Goal: Task Accomplishment & Management: Use online tool/utility

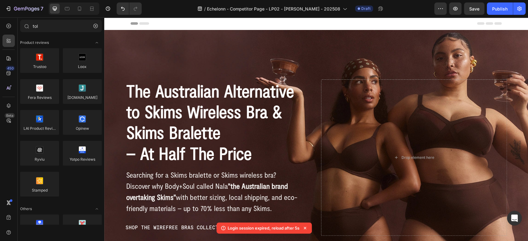
scroll to position [137, 0]
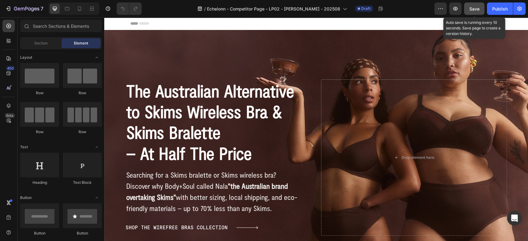
click at [476, 9] on span "Save" at bounding box center [474, 8] width 10 height 5
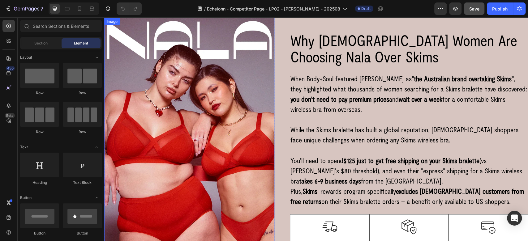
scroll to position [575, 0]
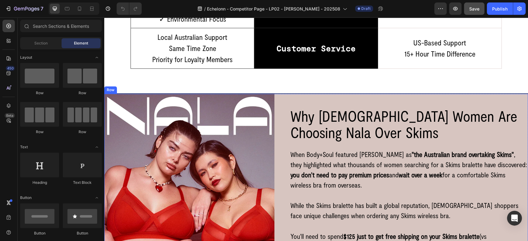
click at [281, 123] on div "Image Row Row Why [DEMOGRAPHIC_DATA] Women Are Choosing Nala Over Skims Heading…" at bounding box center [316, 245] width 424 height 303
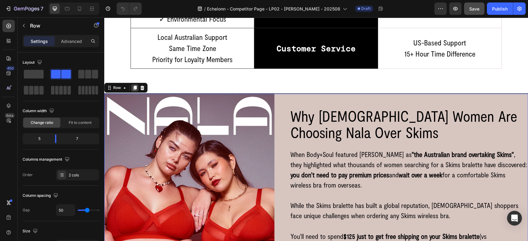
click at [136, 90] on icon at bounding box center [134, 87] width 5 height 5
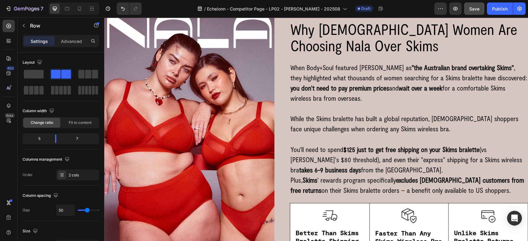
scroll to position [681, 0]
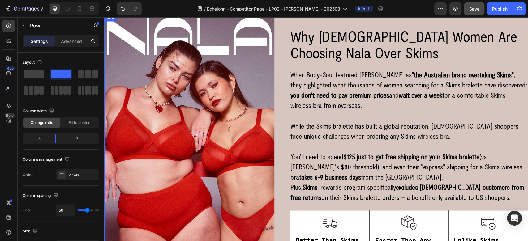
click at [279, 114] on div "Image Row Row Why [DEMOGRAPHIC_DATA] Women Are Choosing Nala Over Skims Heading…" at bounding box center [316, 165] width 424 height 303
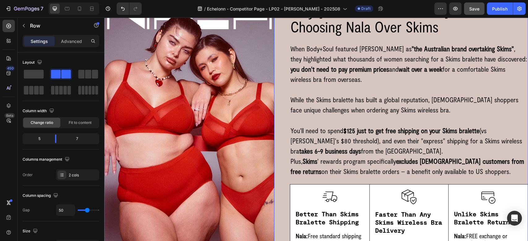
scroll to position [613, 0]
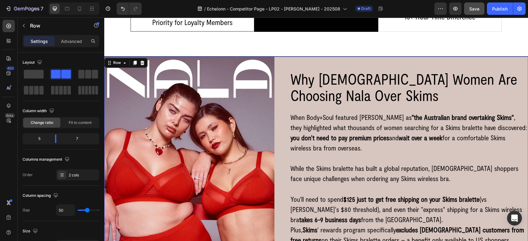
click at [282, 106] on div "Image Row Row Why [DEMOGRAPHIC_DATA] Women Are Choosing Nala Over Skims Heading…" at bounding box center [316, 208] width 424 height 303
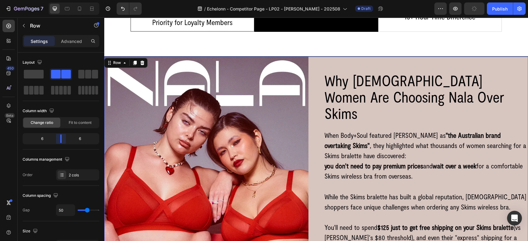
drag, startPoint x: 54, startPoint y: 137, endPoint x: 63, endPoint y: 138, distance: 9.4
click at [63, 0] on body "7 / Echelonn - Competitor Page - LP02 - [PERSON_NAME] - 202508 Draft Preview Pu…" at bounding box center [264, 0] width 528 height 0
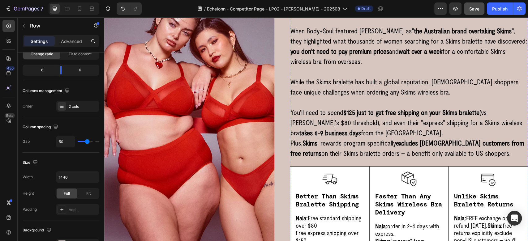
scroll to position [1231, 0]
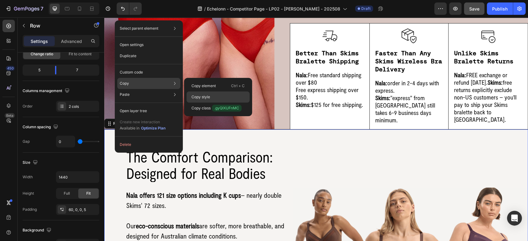
click at [197, 103] on div "Copy style" at bounding box center [218, 108] width 63 height 11
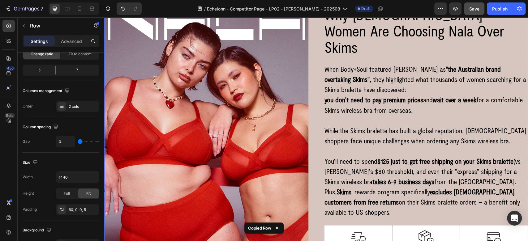
scroll to position [567, 0]
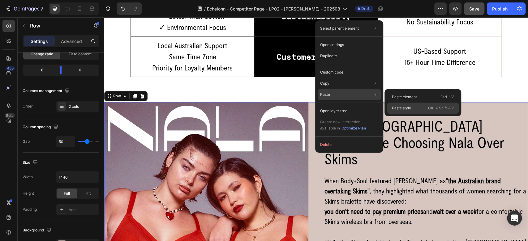
click at [408, 107] on p "Paste style" at bounding box center [401, 108] width 19 height 6
type input "0"
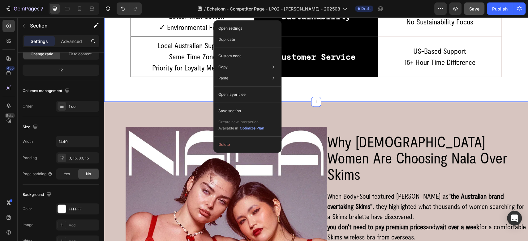
scroll to position [0, 0]
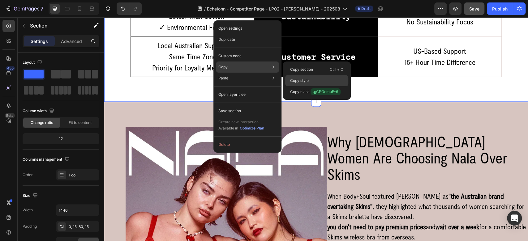
click at [312, 86] on div "Copy style" at bounding box center [316, 91] width 63 height 11
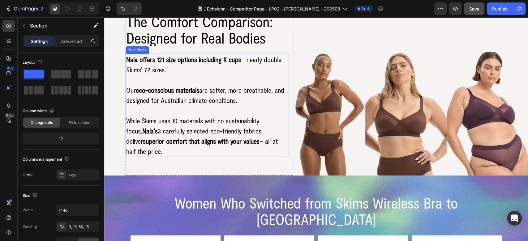
scroll to position [1255, 0]
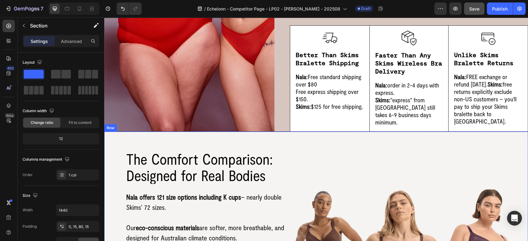
click at [118, 146] on div "Image Row Image Row Image Row Row The Comfort Comparison: Designed for Real Bod…" at bounding box center [316, 223] width 424 height 182
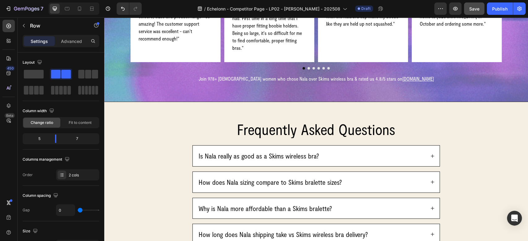
scroll to position [1737, 0]
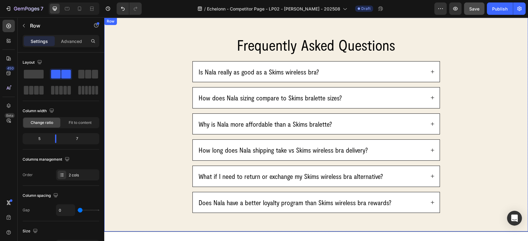
click at [115, 87] on div "Frequently Asked Questions Heading Is Nala really as good as a Skims wireless b…" at bounding box center [316, 124] width 424 height 177
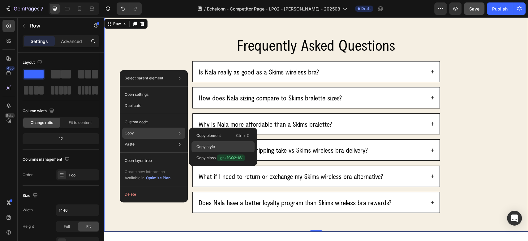
drag, startPoint x: 221, startPoint y: 146, endPoint x: 139, endPoint y: 17, distance: 153.1
click at [221, 153] on div "Copy style" at bounding box center [222, 158] width 63 height 11
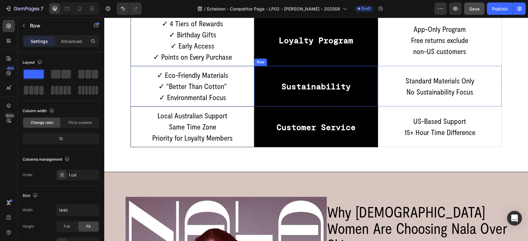
scroll to position [591, 0]
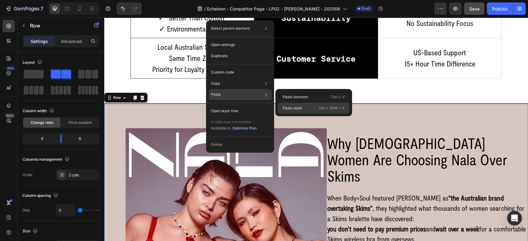
click at [306, 113] on div "Paste style Ctrl + Shift + V" at bounding box center [314, 108] width 72 height 11
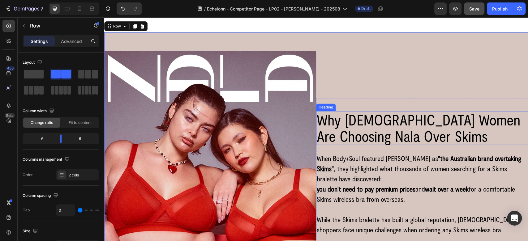
scroll to position [660, 0]
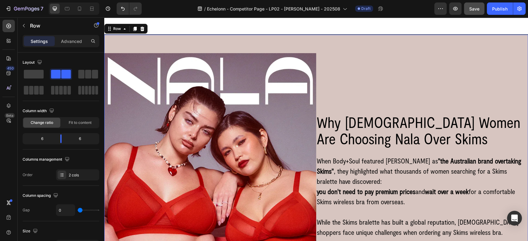
click at [307, 41] on div "Image Row Row Why [DEMOGRAPHIC_DATA] Women Are Choosing Nala Over Skims Heading…" at bounding box center [316, 242] width 424 height 414
click at [36, 73] on span at bounding box center [34, 74] width 20 height 9
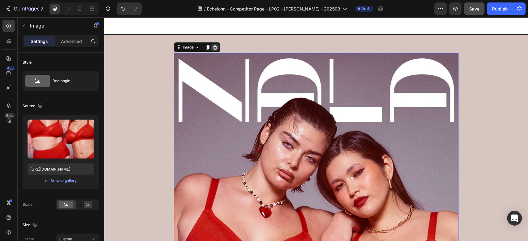
click at [213, 48] on icon at bounding box center [215, 47] width 4 height 4
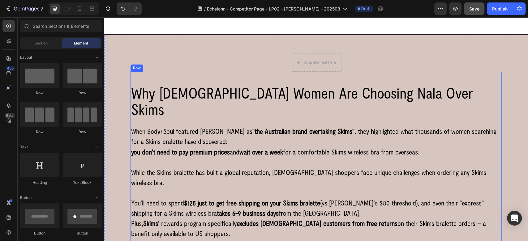
click at [247, 78] on div "Why [DEMOGRAPHIC_DATA] Women Are Choosing Nala Over Skims Heading When Body+Sou…" at bounding box center [316, 197] width 371 height 251
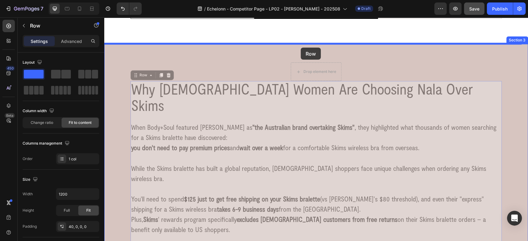
scroll to position [648, 0]
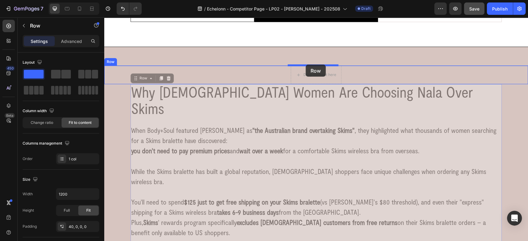
drag, startPoint x: 136, startPoint y: 67, endPoint x: 306, endPoint y: 65, distance: 169.2
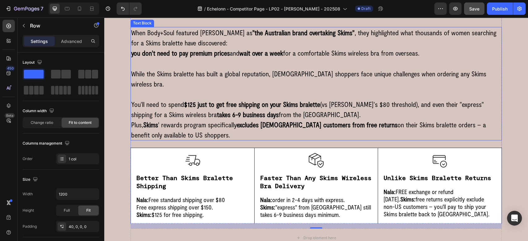
scroll to position [785, 0]
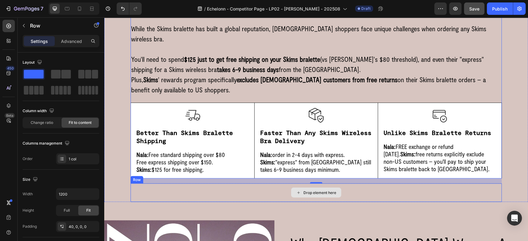
click at [277, 183] on div "Drop element here" at bounding box center [316, 192] width 371 height 19
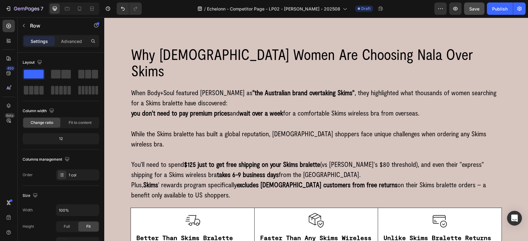
scroll to position [648, 0]
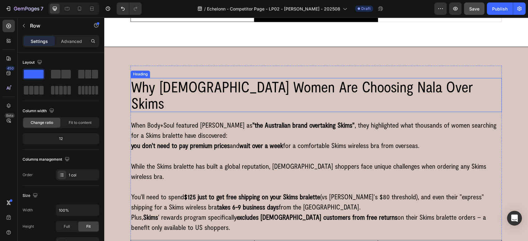
click at [273, 87] on h2 "Why [DEMOGRAPHIC_DATA] Women Are Choosing Nala Over Skims" at bounding box center [316, 95] width 371 height 34
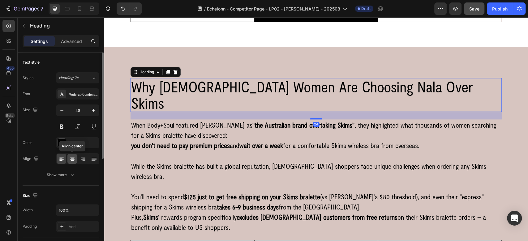
drag, startPoint x: 71, startPoint y: 161, endPoint x: 204, endPoint y: 118, distance: 139.9
click at [71, 161] on icon at bounding box center [72, 159] width 6 height 6
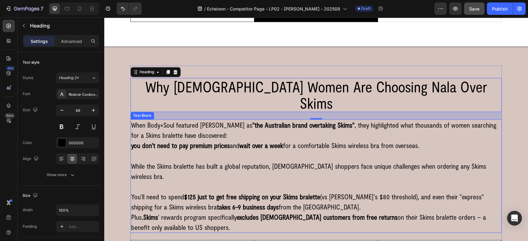
drag, startPoint x: 284, startPoint y: 123, endPoint x: 279, endPoint y: 125, distance: 4.8
click at [283, 123] on p "When Body+Soul featured [PERSON_NAME] as "the Australian brand overtaking Skims…" at bounding box center [316, 140] width 370 height 41
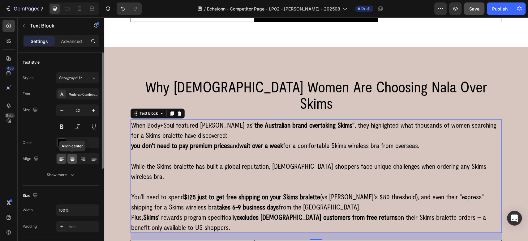
click at [70, 158] on icon at bounding box center [72, 159] width 6 height 6
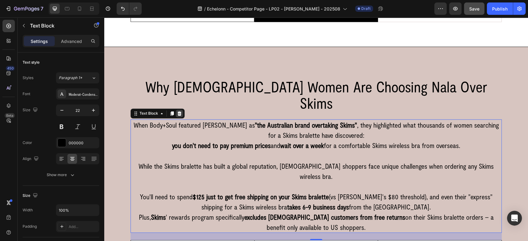
click at [178, 111] on icon at bounding box center [180, 113] width 4 height 4
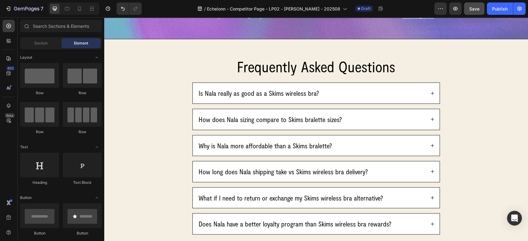
scroll to position [1335, 0]
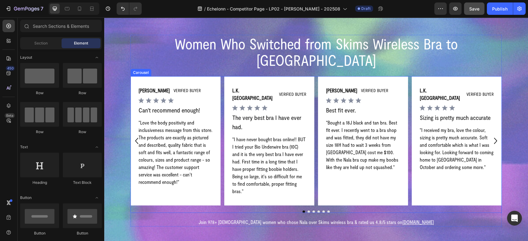
click at [313, 96] on div "[PERSON_NAME] Text Block VERIFIED BUYER Text Block Row Icon Icon Icon Icon Icon…" at bounding box center [316, 140] width 371 height 129
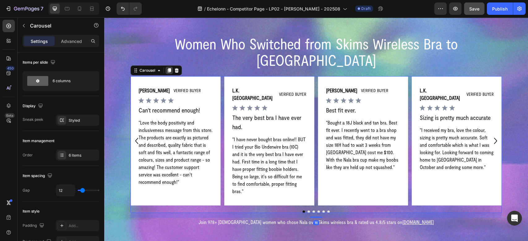
click at [168, 68] on icon at bounding box center [169, 70] width 3 height 4
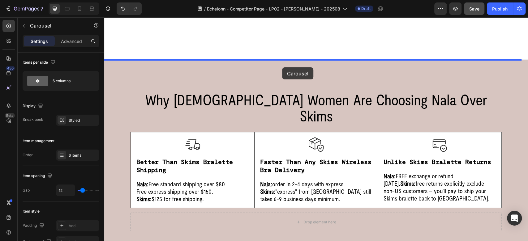
scroll to position [704, 0]
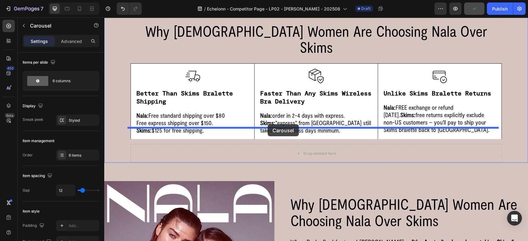
drag, startPoint x: 144, startPoint y: 104, endPoint x: 268, endPoint y: 124, distance: 124.8
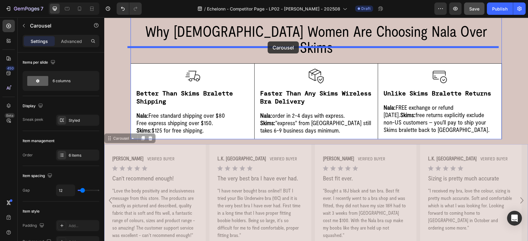
drag, startPoint x: 119, startPoint y: 122, endPoint x: 268, endPoint y: 41, distance: 168.7
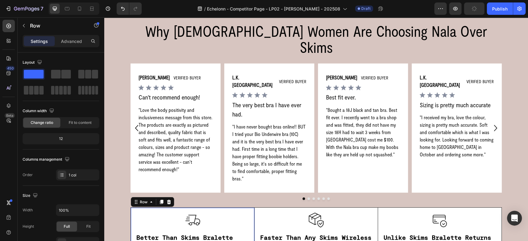
click at [132, 198] on div "Row" at bounding box center [143, 201] width 23 height 7
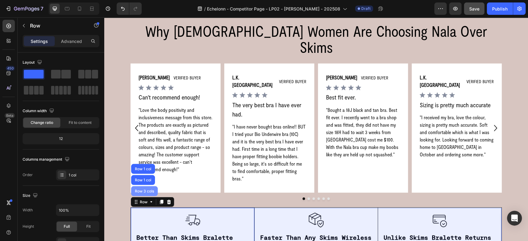
click at [147, 186] on div "Row 3 cols" at bounding box center [144, 191] width 27 height 10
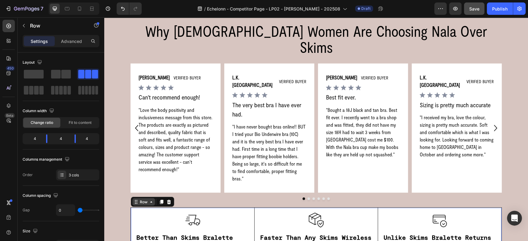
click at [139, 199] on div "Row" at bounding box center [144, 202] width 10 height 6
click at [167, 200] on icon at bounding box center [169, 202] width 4 height 4
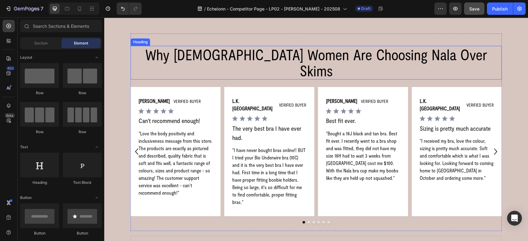
scroll to position [685, 0]
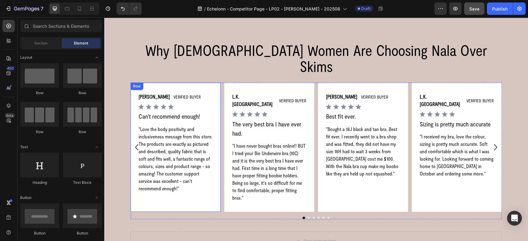
click at [217, 90] on div "[PERSON_NAME] Text Block VERIFIED BUYER Text Block Row Icon Icon Icon Icon Icon…" at bounding box center [176, 147] width 90 height 129
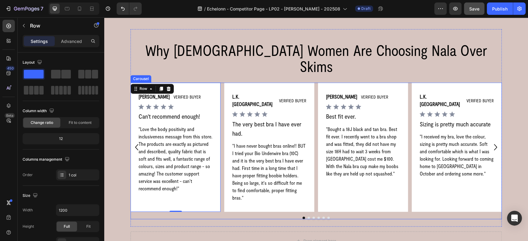
click at [219, 83] on div "[PERSON_NAME] Text Block VERIFIED BUYER Text Block Row Icon Icon Icon Icon Icon…" at bounding box center [316, 147] width 371 height 129
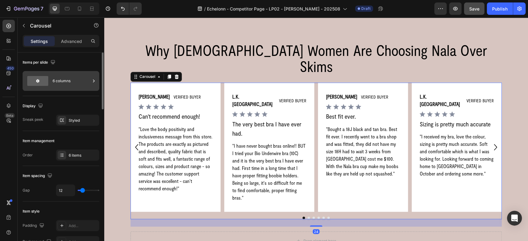
click at [75, 82] on div "6 columns" at bounding box center [72, 81] width 38 height 14
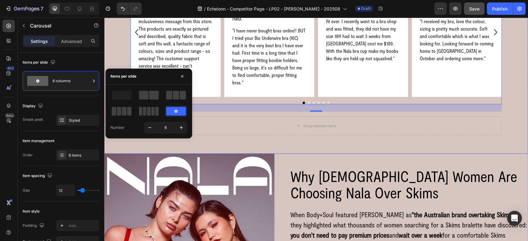
scroll to position [639, 0]
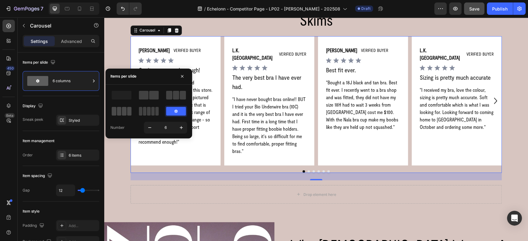
click at [125, 110] on span at bounding box center [124, 111] width 5 height 9
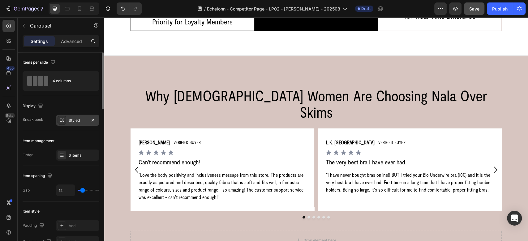
click at [71, 123] on div "Styled" at bounding box center [78, 121] width 18 height 6
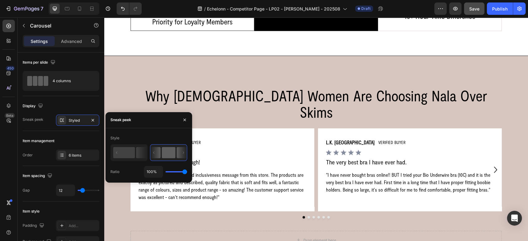
type input "76%"
type input "76"
type input "57%"
type input "57"
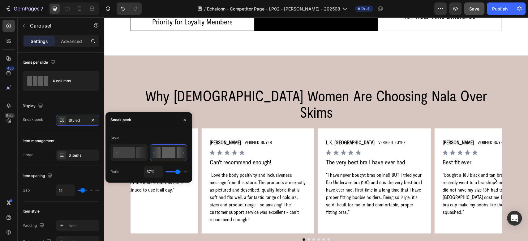
type input "39%"
type input "39"
type input "16%"
type input "16"
type input "1%"
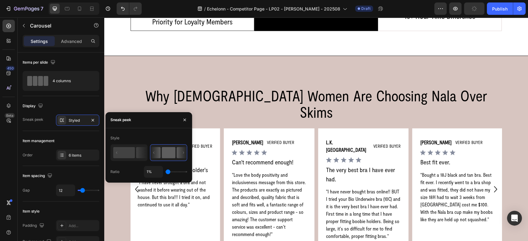
drag, startPoint x: 186, startPoint y: 173, endPoint x: 136, endPoint y: 172, distance: 49.8
type input "1"
click at [166, 172] on input "range" at bounding box center [177, 171] width 22 height 1
click at [138, 153] on icon at bounding box center [141, 152] width 11 height 11
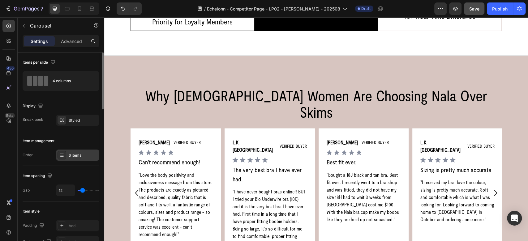
click at [67, 160] on div "6 items" at bounding box center [77, 155] width 43 height 11
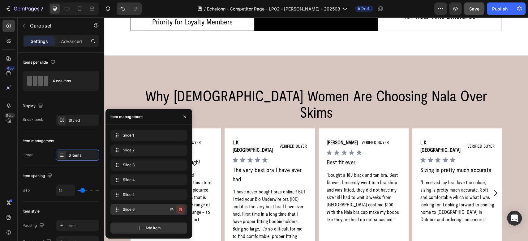
click at [180, 209] on icon "button" at bounding box center [180, 209] width 5 height 5
click at [178, 212] on div "Delete" at bounding box center [175, 210] width 11 height 6
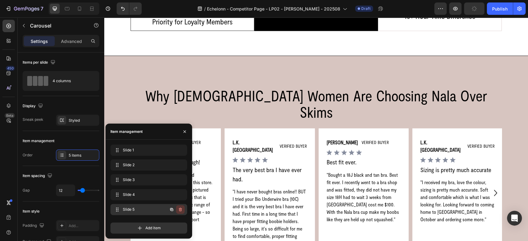
click at [179, 213] on button "button" at bounding box center [180, 209] width 9 height 9
click at [179, 209] on div "Delete" at bounding box center [175, 210] width 11 height 6
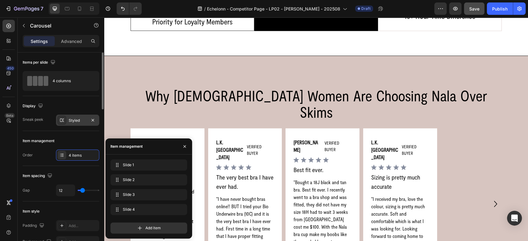
click at [69, 116] on div "Styled" at bounding box center [77, 120] width 43 height 11
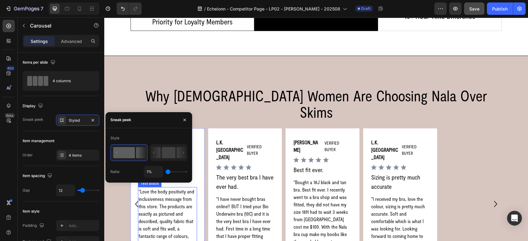
drag, startPoint x: 274, startPoint y: 191, endPoint x: 206, endPoint y: 173, distance: 70.5
type input "100%"
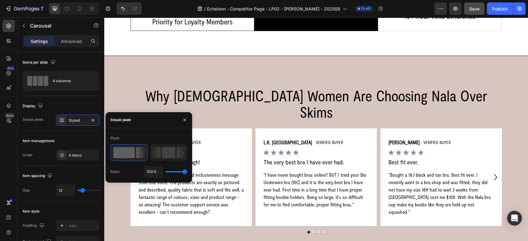
drag, startPoint x: 167, startPoint y: 171, endPoint x: 95, endPoint y: 156, distance: 72.9
type input "100"
click at [187, 173] on input "range" at bounding box center [177, 171] width 22 height 1
click at [251, 128] on div "[PERSON_NAME] Text Block VERIFIED BUYER Text Block Row Icon Icon Icon Icon Icon…" at bounding box center [316, 177] width 371 height 98
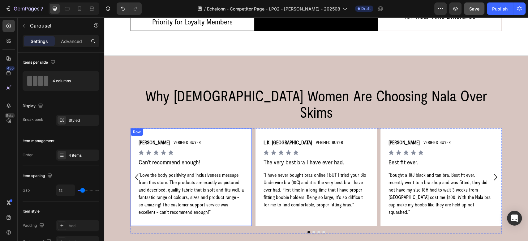
click at [219, 128] on div "[PERSON_NAME] Text Block VERIFIED BUYER Text Block Row Icon Icon Icon Icon Icon…" at bounding box center [191, 177] width 121 height 98
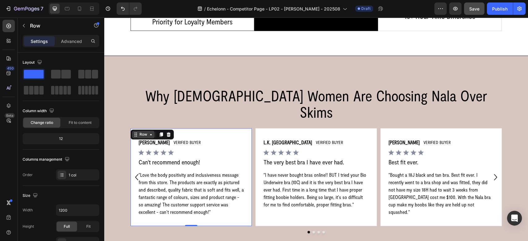
click at [141, 131] on div "Row" at bounding box center [143, 134] width 23 height 7
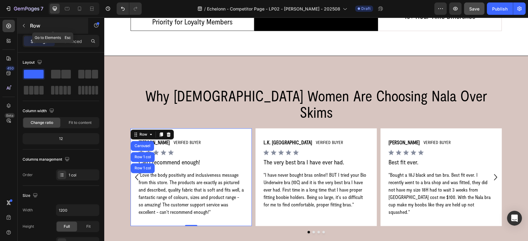
click at [35, 27] on p "Row" at bounding box center [56, 25] width 53 height 7
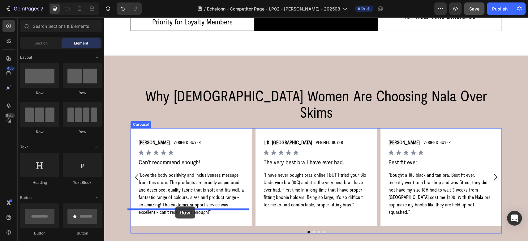
drag, startPoint x: 145, startPoint y: 102, endPoint x: 175, endPoint y: 207, distance: 108.9
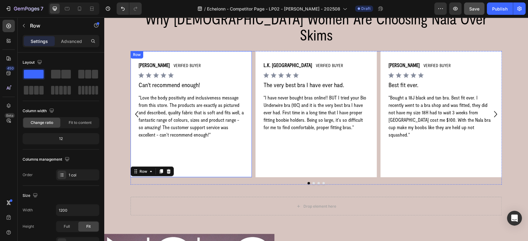
scroll to position [708, 0]
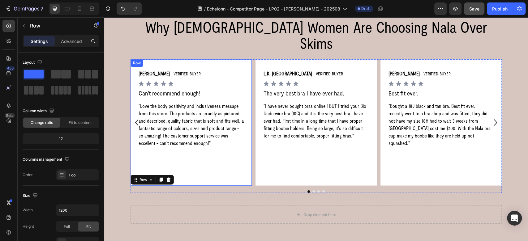
click at [143, 134] on div "[PERSON_NAME] Text Block VERIFIED BUYER Text Block Row Icon Icon Icon Icon Icon…" at bounding box center [191, 122] width 106 height 106
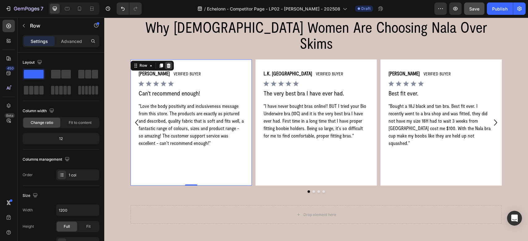
click at [167, 63] on icon at bounding box center [169, 65] width 4 height 4
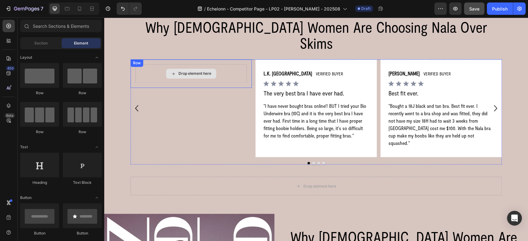
click at [161, 64] on div "Drop element here" at bounding box center [190, 73] width 111 height 19
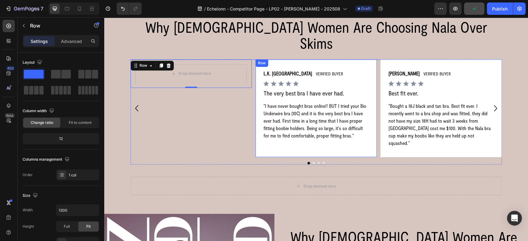
click at [256, 59] on div "L.K. Melbourne Text Block VERIFIED BUYER Text Block Row Icon Icon Icon Icon Ico…" at bounding box center [316, 108] width 121 height 98
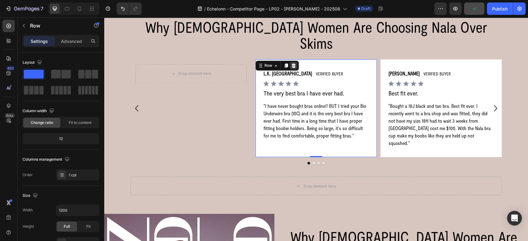
click at [290, 62] on div at bounding box center [293, 65] width 7 height 7
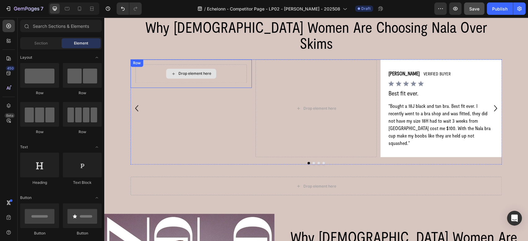
click at [202, 71] on div "Drop element here" at bounding box center [194, 73] width 33 height 5
click at [131, 59] on div "Drop element here Row" at bounding box center [191, 73] width 121 height 28
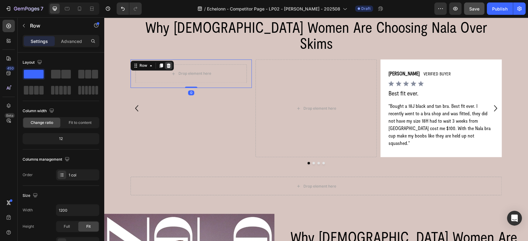
click at [167, 63] on icon at bounding box center [169, 65] width 4 height 4
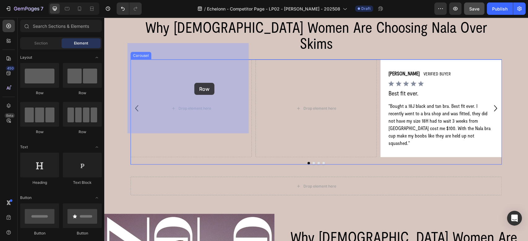
drag, startPoint x: 143, startPoint y: 91, endPoint x: 191, endPoint y: 81, distance: 49.0
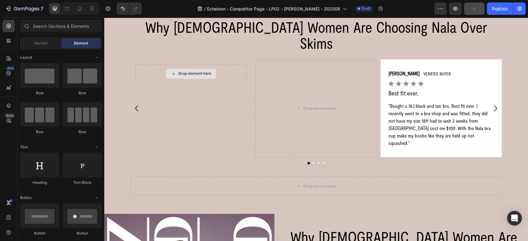
click at [186, 71] on div "Drop element here" at bounding box center [194, 73] width 33 height 5
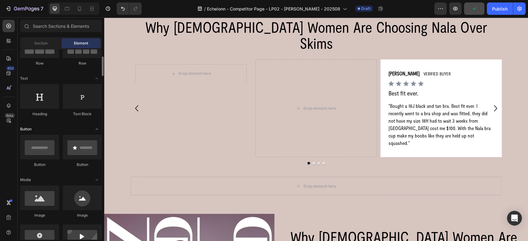
scroll to position [137, 0]
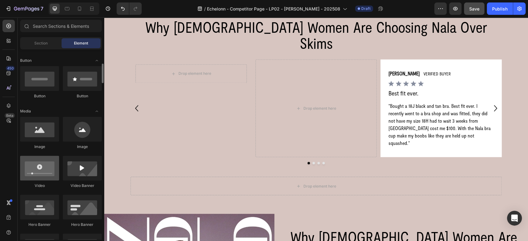
click at [39, 171] on div at bounding box center [39, 168] width 39 height 25
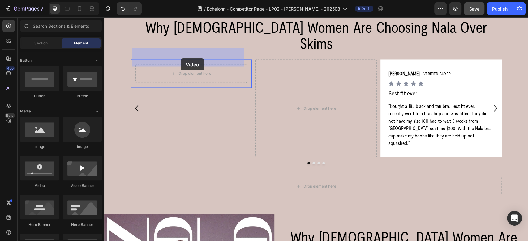
drag, startPoint x: 143, startPoint y: 188, endPoint x: 181, endPoint y: 58, distance: 135.2
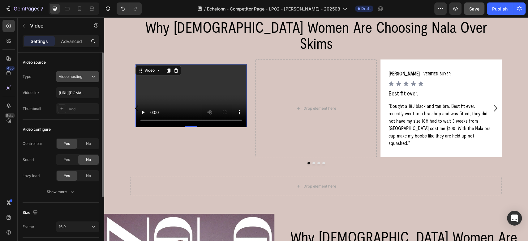
click at [93, 78] on icon at bounding box center [93, 77] width 6 height 6
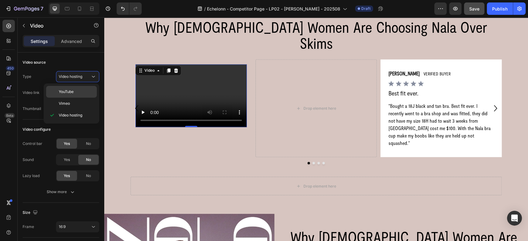
click at [75, 98] on div "YouTube" at bounding box center [71, 104] width 51 height 12
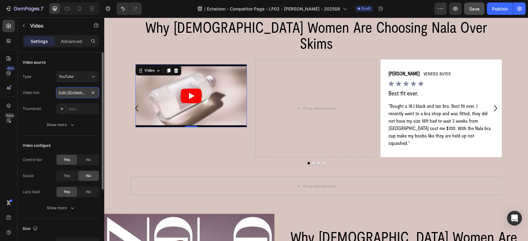
click at [72, 95] on input "[URL][DOMAIN_NAME]" at bounding box center [77, 92] width 43 height 11
paste input "[DOMAIN_NAME][URL]"
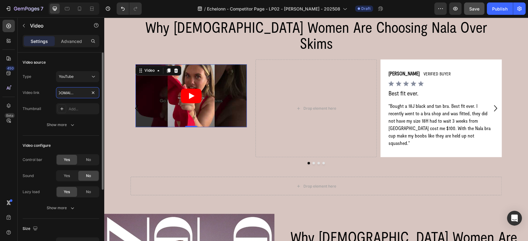
type input "[URL][DOMAIN_NAME]"
click at [47, 110] on div "Thumbnail Add..." at bounding box center [61, 108] width 77 height 11
click at [67, 128] on button "Show more" at bounding box center [61, 124] width 77 height 11
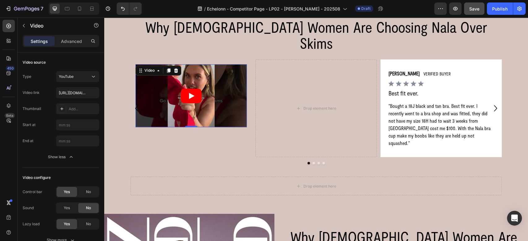
click at [189, 93] on icon "Play" at bounding box center [192, 96] width 6 height 6
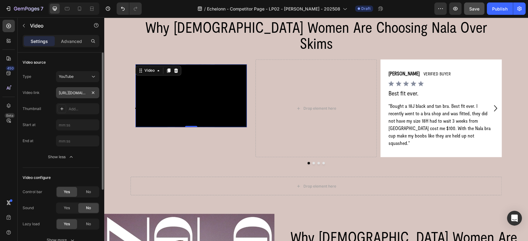
scroll to position [69, 0]
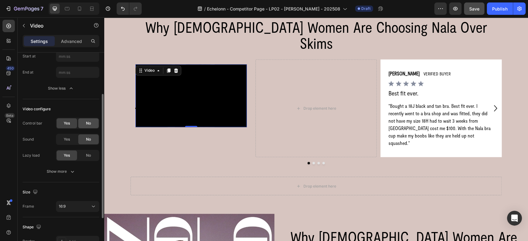
click at [87, 127] on div "No" at bounding box center [88, 123] width 20 height 10
click at [74, 123] on div "Yes" at bounding box center [67, 123] width 20 height 10
click at [70, 139] on span "Yes" at bounding box center [67, 140] width 6 height 6
click at [86, 140] on span "No" at bounding box center [88, 140] width 5 height 6
click at [74, 170] on icon "button" at bounding box center [72, 172] width 6 height 6
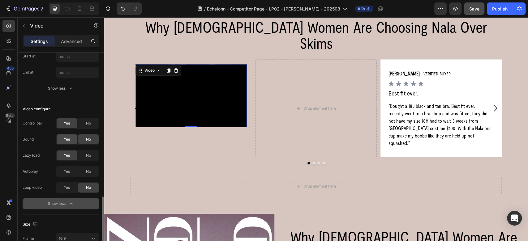
scroll to position [137, 0]
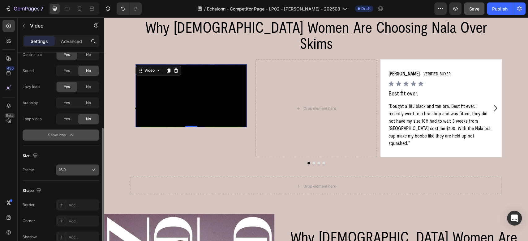
click at [86, 167] on div "16:9" at bounding box center [75, 170] width 32 height 6
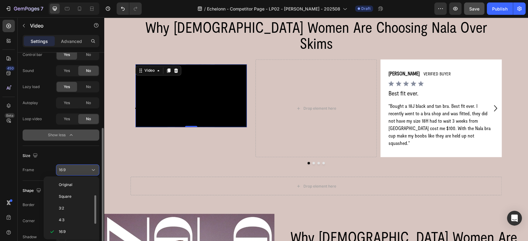
scroll to position [11, 0]
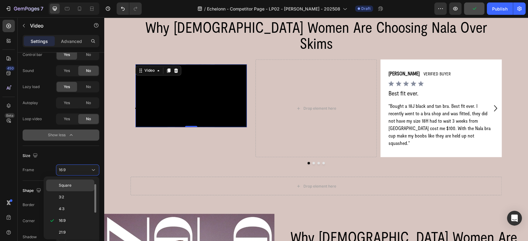
click at [73, 184] on p "Square" at bounding box center [75, 186] width 33 height 6
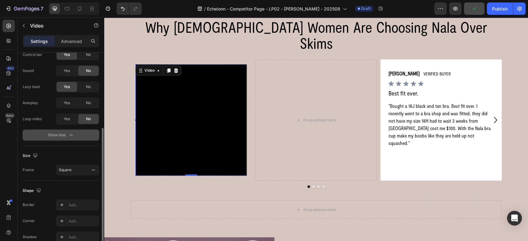
scroll to position [168, 0]
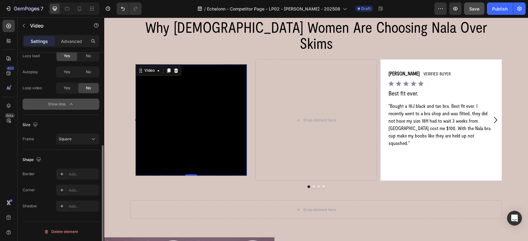
click at [83, 145] on div "Size [GEOGRAPHIC_DATA]" at bounding box center [61, 132] width 77 height 35
click at [80, 136] on div "Square" at bounding box center [75, 139] width 32 height 6
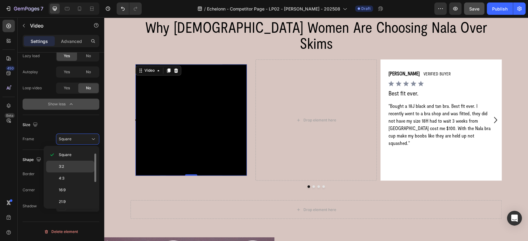
click at [73, 168] on p "3:2" at bounding box center [75, 167] width 33 height 6
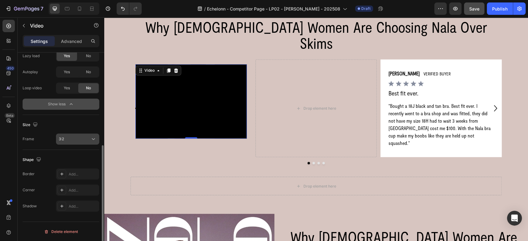
click at [76, 141] on div "3:2" at bounding box center [75, 139] width 32 height 6
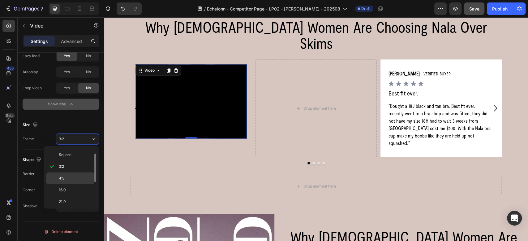
click at [74, 177] on p "4:3" at bounding box center [75, 179] width 33 height 6
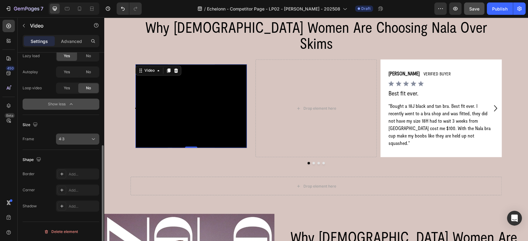
click at [90, 136] on icon at bounding box center [93, 139] width 6 height 6
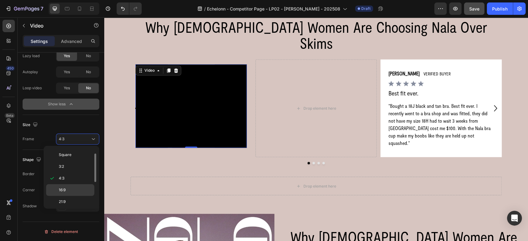
click at [79, 190] on p "16:9" at bounding box center [75, 190] width 33 height 6
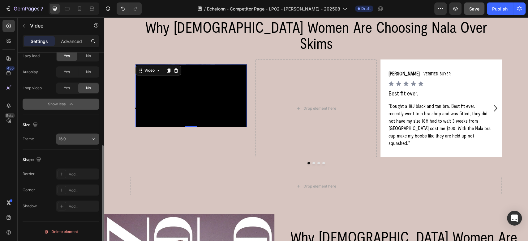
click at [92, 140] on icon at bounding box center [93, 139] width 6 height 6
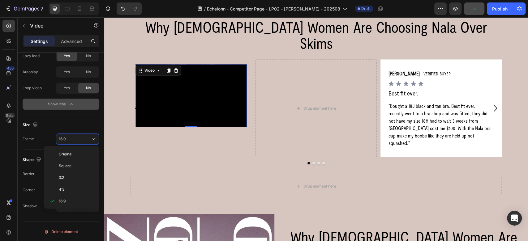
scroll to position [59, 0]
click at [64, 165] on p "2:3" at bounding box center [75, 166] width 33 height 6
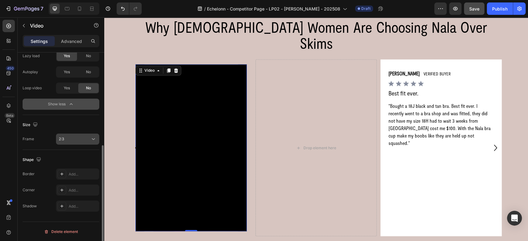
click at [97, 137] on icon at bounding box center [93, 139] width 6 height 6
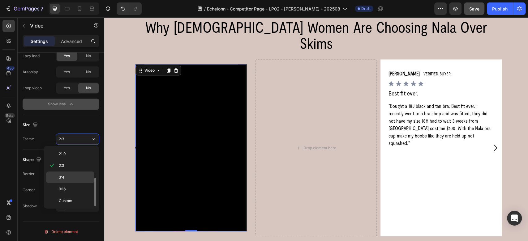
click at [67, 179] on p "3:4" at bounding box center [75, 178] width 33 height 6
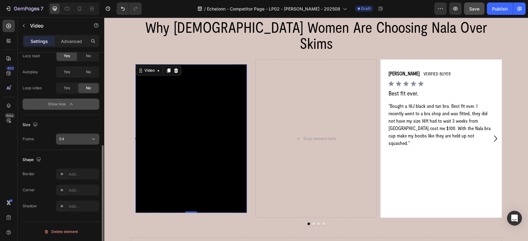
click at [82, 137] on div "3:4" at bounding box center [75, 139] width 32 height 6
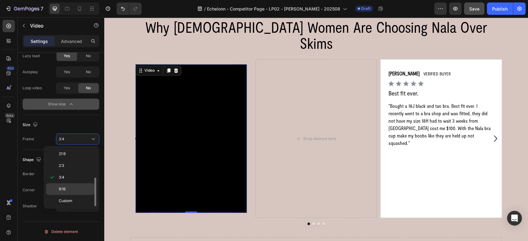
click at [71, 191] on p "9:16" at bounding box center [75, 190] width 33 height 6
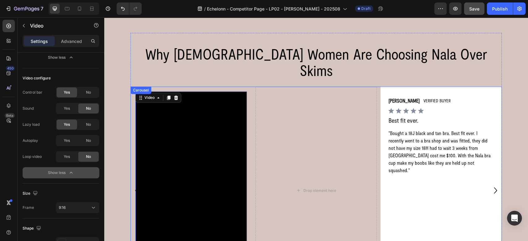
scroll to position [639, 0]
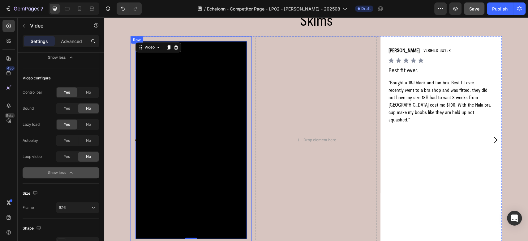
click at [245, 93] on div "Video 0 Row" at bounding box center [191, 140] width 121 height 208
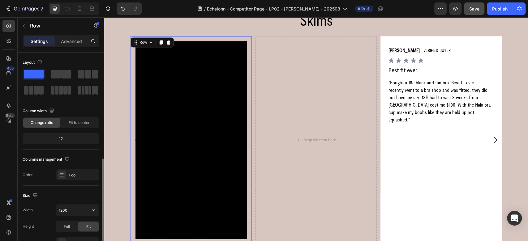
scroll to position [69, 0]
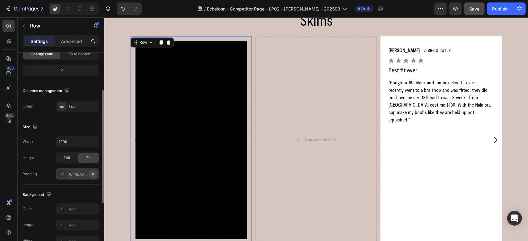
click at [95, 173] on icon "button" at bounding box center [92, 174] width 5 height 5
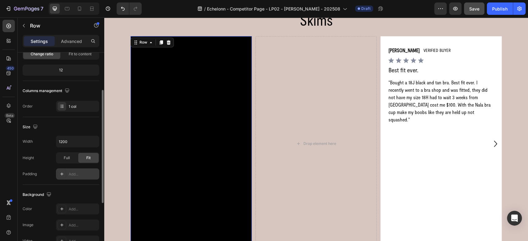
click at [67, 173] on div "Add..." at bounding box center [77, 174] width 43 height 11
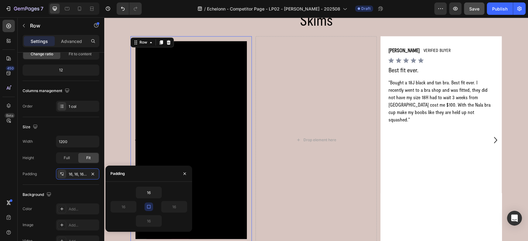
click at [147, 205] on icon "button" at bounding box center [148, 206] width 3 height 3
click at [147, 205] on icon "button" at bounding box center [148, 206] width 5 height 5
click at [151, 191] on input "16" at bounding box center [148, 192] width 25 height 11
type input "1"
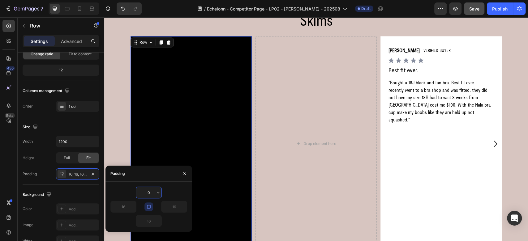
type input "0"
click at [148, 209] on icon "button" at bounding box center [148, 206] width 3 height 3
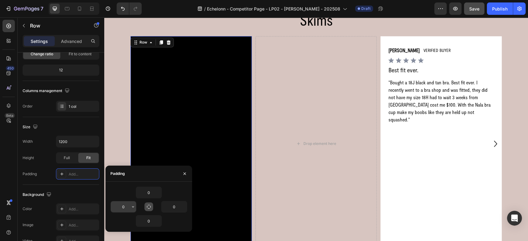
click at [128, 207] on input "0" at bounding box center [123, 206] width 25 height 11
click at [150, 196] on input "0" at bounding box center [148, 192] width 25 height 11
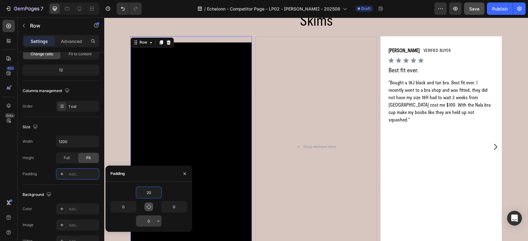
type input "20"
click at [149, 219] on input "0" at bounding box center [148, 221] width 25 height 11
click at [150, 221] on input "0" at bounding box center [148, 221] width 25 height 11
type input "20"
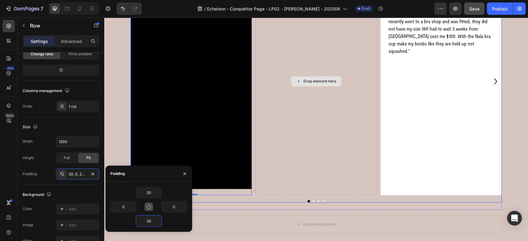
scroll to position [708, 0]
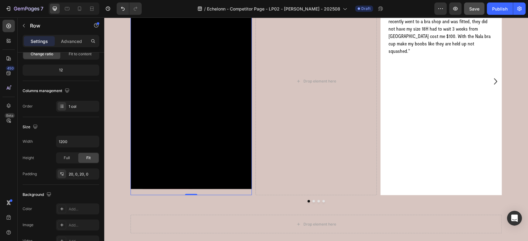
click at [235, 174] on div "Video Row 0" at bounding box center [191, 82] width 121 height 228
click at [71, 157] on div "Full" at bounding box center [67, 158] width 20 height 10
click at [83, 158] on div "Fit" at bounding box center [88, 158] width 20 height 10
click at [96, 141] on icon "button" at bounding box center [93, 142] width 6 height 6
click at [72, 170] on p "Full 100%" at bounding box center [75, 169] width 35 height 6
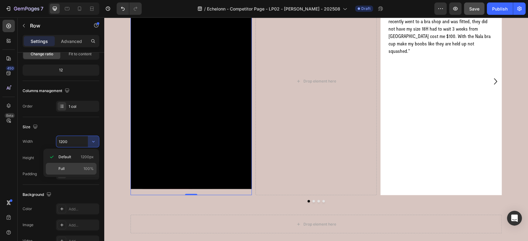
type input "100%"
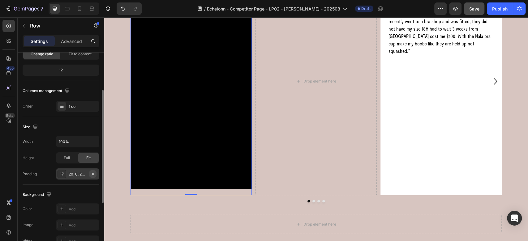
click at [94, 175] on icon "button" at bounding box center [92, 174] width 5 height 5
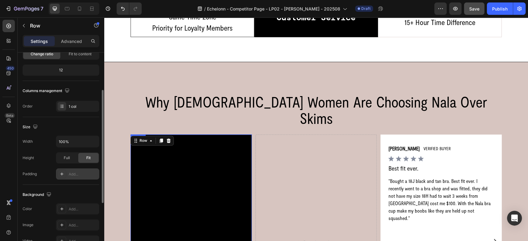
scroll to position [702, 0]
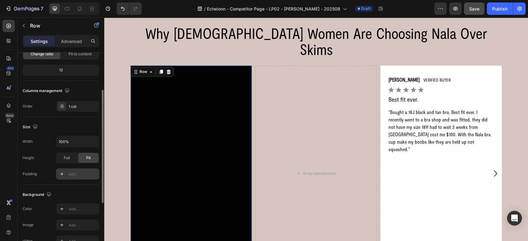
click at [63, 174] on icon at bounding box center [61, 174] width 5 height 5
type input "16"
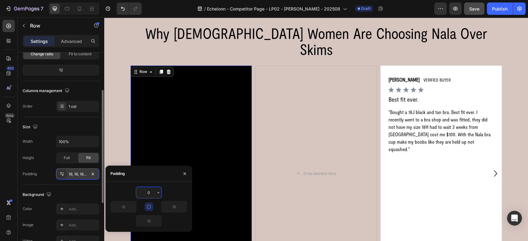
type input "0"
click at [147, 206] on icon "button" at bounding box center [148, 206] width 3 height 3
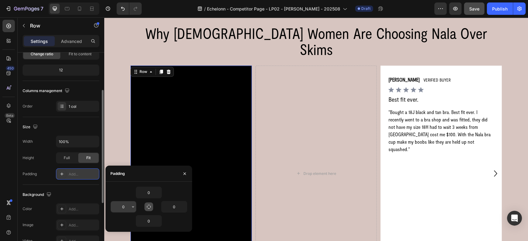
click at [122, 209] on input "0" at bounding box center [123, 206] width 25 height 11
click at [131, 208] on icon "button" at bounding box center [133, 206] width 5 height 5
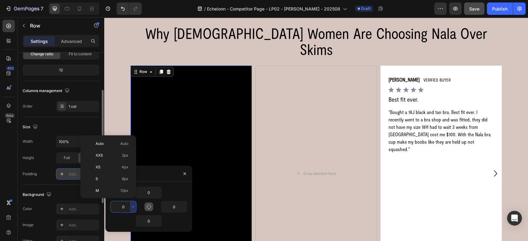
scroll to position [69, 0]
click at [121, 152] on div "XL 24px" at bounding box center [107, 158] width 48 height 12
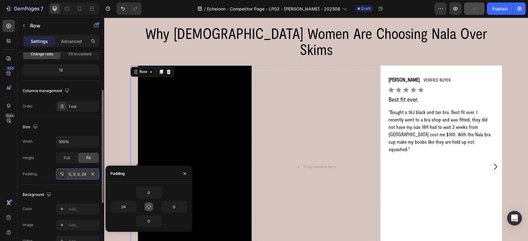
click at [138, 207] on div "24" at bounding box center [129, 207] width 38 height 12
click at [133, 207] on icon "button" at bounding box center [133, 206] width 5 height 5
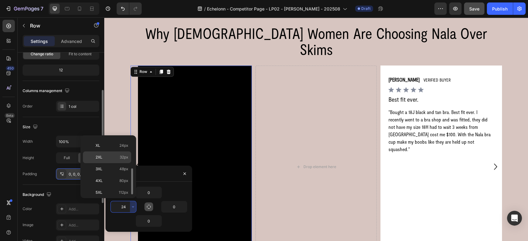
click at [121, 155] on span "32px" at bounding box center [124, 158] width 9 height 6
type input "32"
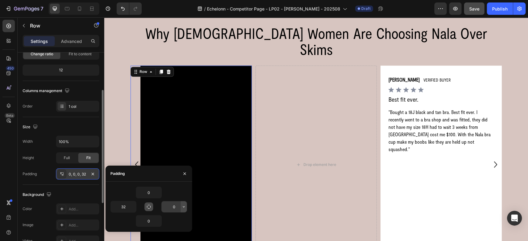
click at [183, 208] on icon "button" at bounding box center [183, 206] width 5 height 5
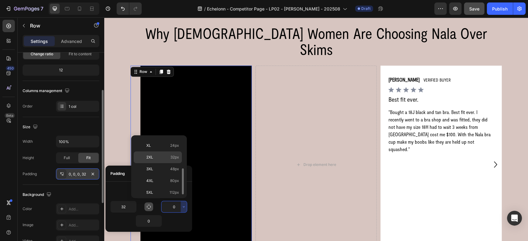
click at [161, 163] on div "2XL 32px" at bounding box center [158, 169] width 48 height 12
type input "32"
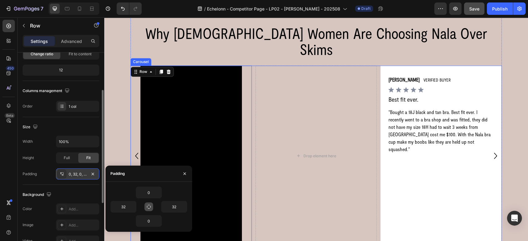
click at [250, 142] on div "Video Row 0 Drop element here [PERSON_NAME] Text Block VERIFIED BUYER Text Bloc…" at bounding box center [316, 156] width 371 height 180
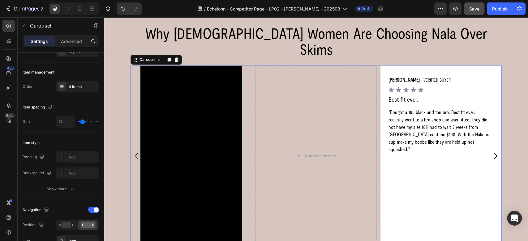
scroll to position [0, 0]
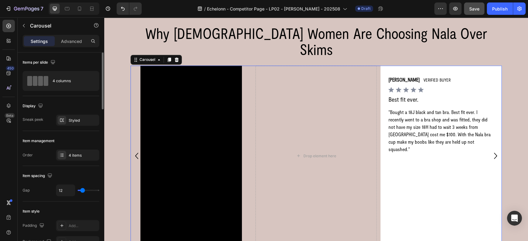
type input "0"
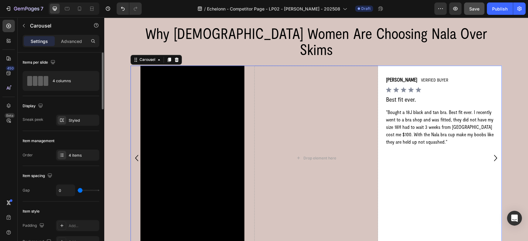
drag, startPoint x: 81, startPoint y: 188, endPoint x: 63, endPoint y: 188, distance: 18.6
type input "0"
click at [78, 190] on input "range" at bounding box center [89, 190] width 22 height 1
click at [68, 154] on div "4 items" at bounding box center [77, 155] width 43 height 11
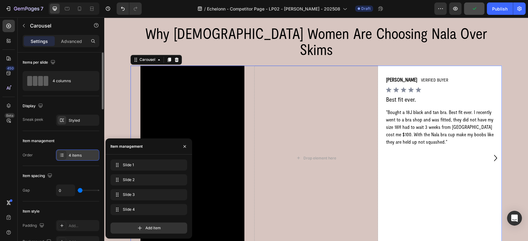
click at [68, 154] on div "4 items" at bounding box center [77, 155] width 43 height 11
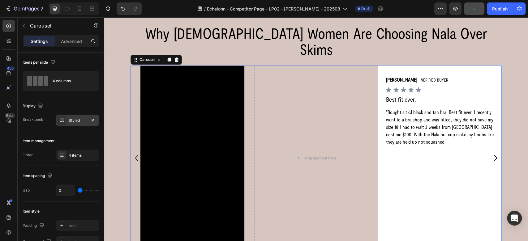
click at [66, 119] on div at bounding box center [62, 120] width 9 height 9
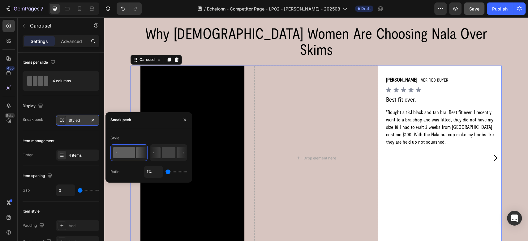
click at [65, 118] on div at bounding box center [62, 120] width 9 height 9
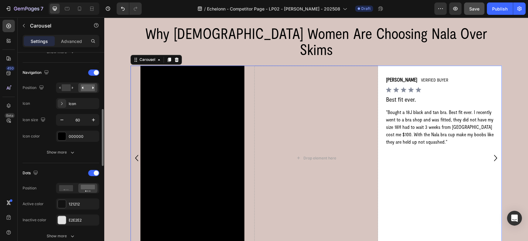
scroll to position [137, 0]
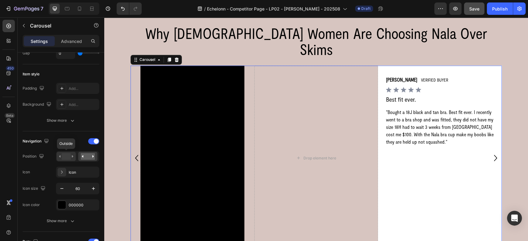
click at [65, 157] on rect at bounding box center [66, 156] width 9 height 7
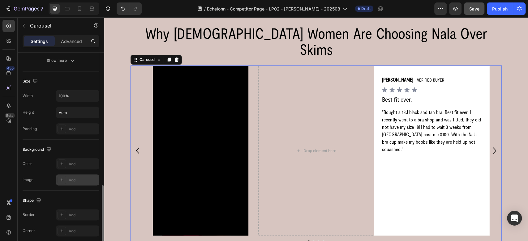
scroll to position [543, 0]
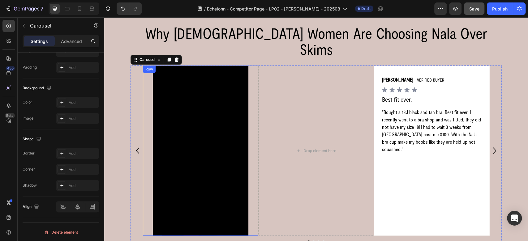
click at [247, 97] on div "Video Row" at bounding box center [200, 151] width 115 height 170
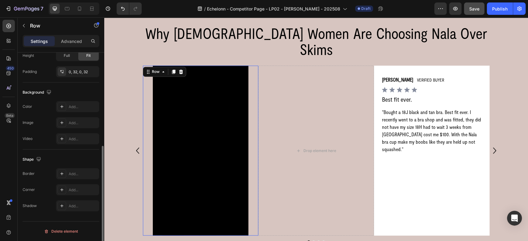
scroll to position [0, 0]
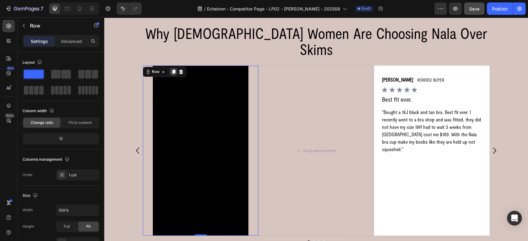
click at [171, 69] on icon at bounding box center [173, 71] width 5 height 5
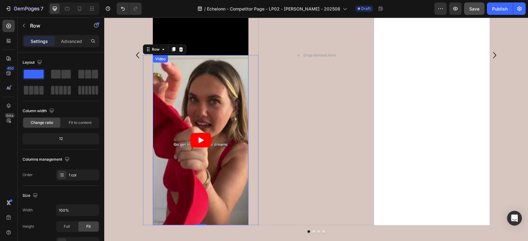
scroll to position [813, 0]
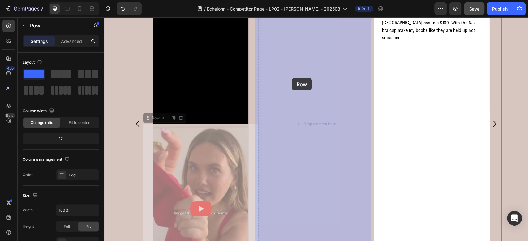
drag, startPoint x: 150, startPoint y: 101, endPoint x: 292, endPoint y: 78, distance: 143.3
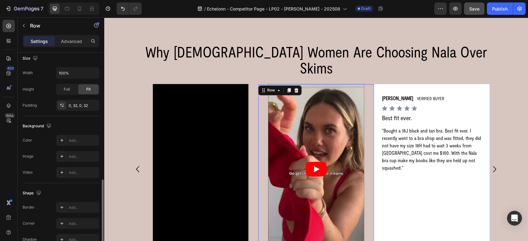
scroll to position [171, 0]
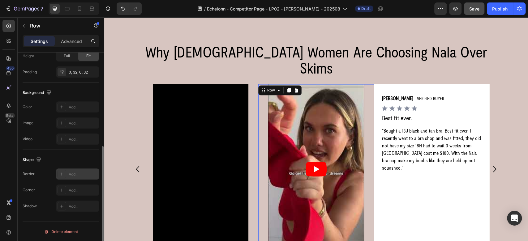
click at [62, 174] on icon at bounding box center [61, 174] width 3 height 3
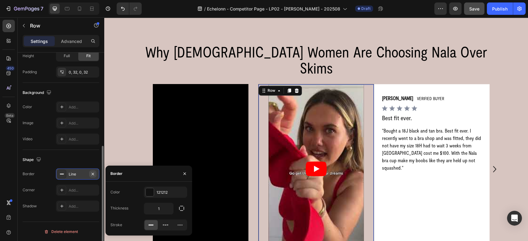
click at [91, 174] on icon "button" at bounding box center [92, 174] width 5 height 5
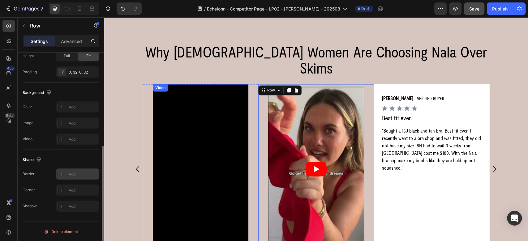
click at [154, 85] on div "Video" at bounding box center [160, 88] width 13 height 6
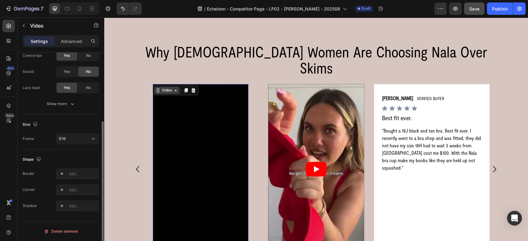
scroll to position [0, 0]
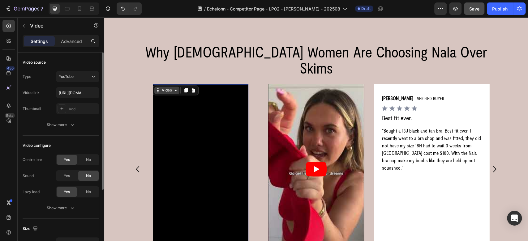
click at [161, 88] on div "Video" at bounding box center [167, 91] width 13 height 6
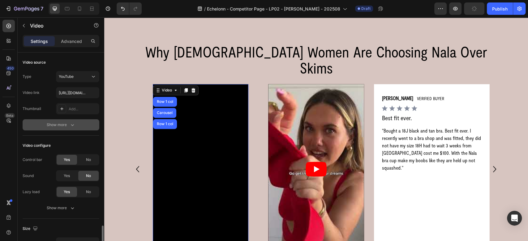
scroll to position [104, 0]
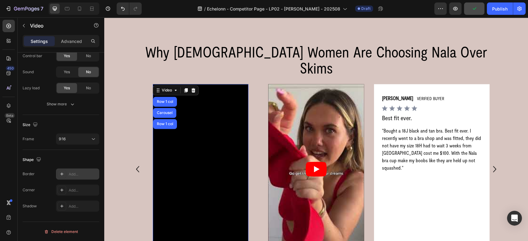
click at [69, 172] on div "Add..." at bounding box center [83, 175] width 29 height 6
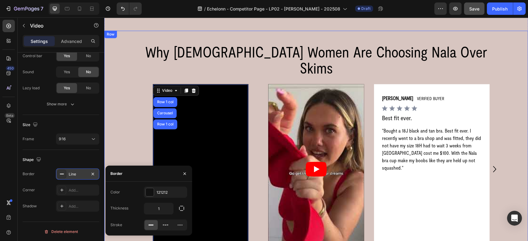
click at [114, 117] on div "Why [DEMOGRAPHIC_DATA] Women Are Choosing Nala Over Skims Heading Video Row 1 c…" at bounding box center [316, 162] width 424 height 262
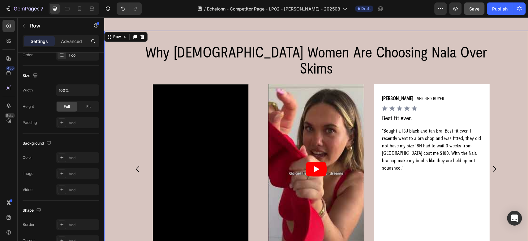
scroll to position [0, 0]
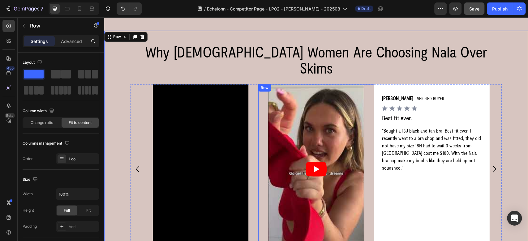
click at [260, 84] on div "Video Row" at bounding box center [315, 169] width 115 height 170
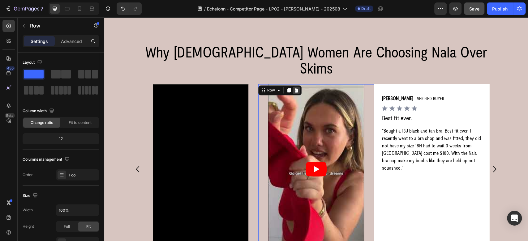
click at [293, 87] on div at bounding box center [296, 90] width 7 height 7
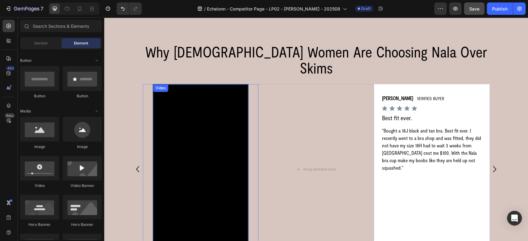
click at [155, 85] on div "Video" at bounding box center [160, 88] width 13 height 6
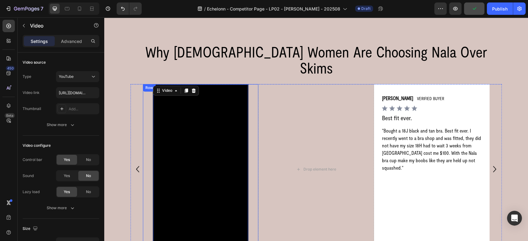
click at [144, 110] on div "Video 0 Row" at bounding box center [200, 169] width 115 height 170
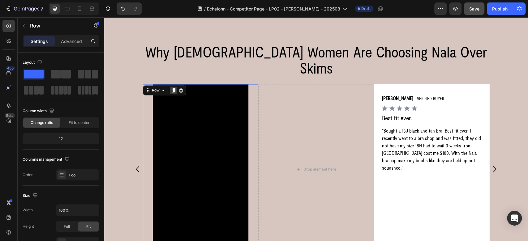
click at [172, 88] on icon at bounding box center [173, 90] width 3 height 4
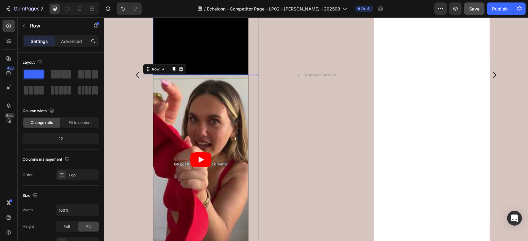
scroll to position [882, 0]
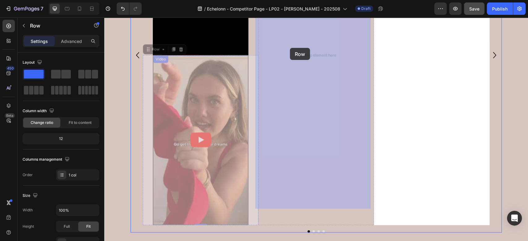
drag, startPoint x: 147, startPoint y: 36, endPoint x: 275, endPoint y: 47, distance: 128.6
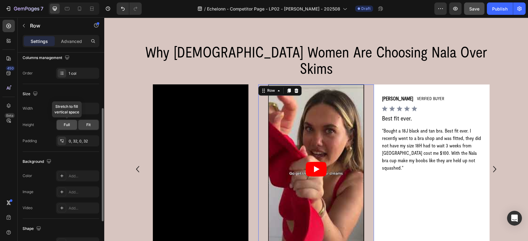
scroll to position [0, 0]
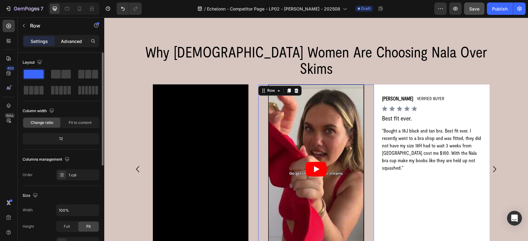
click at [70, 38] on p "Advanced" at bounding box center [71, 41] width 21 height 6
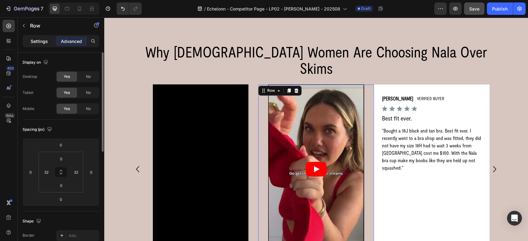
click at [42, 38] on p "Settings" at bounding box center [39, 41] width 17 height 6
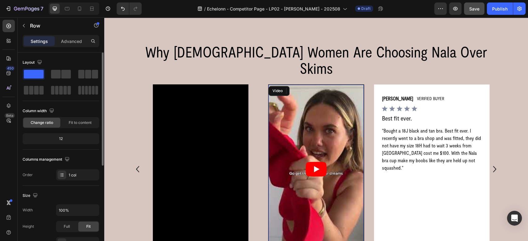
click at [297, 130] on article at bounding box center [316, 169] width 95 height 169
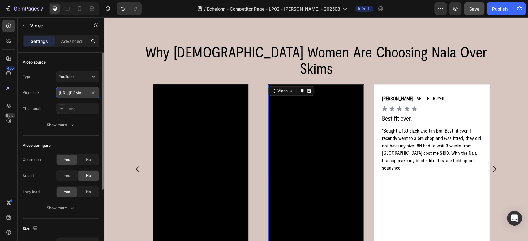
click at [75, 93] on input "[URL][DOMAIN_NAME]" at bounding box center [77, 92] width 43 height 11
paste input "mWSgUatdfLI"
type input "[URL][DOMAIN_NAME]"
click at [80, 59] on div "Video source" at bounding box center [61, 63] width 77 height 10
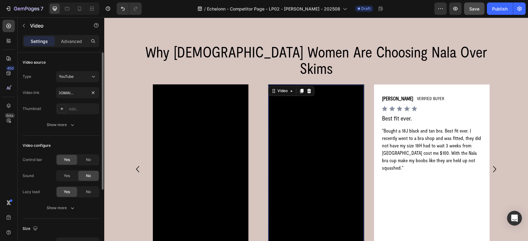
scroll to position [0, 0]
click at [374, 84] on div "[PERSON_NAME] Text Block VERIFIED BUYER Text Block Row Icon Icon Icon Icon Icon…" at bounding box center [431, 169] width 115 height 170
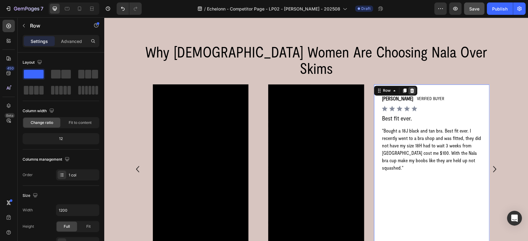
click at [410, 88] on icon at bounding box center [412, 90] width 5 height 5
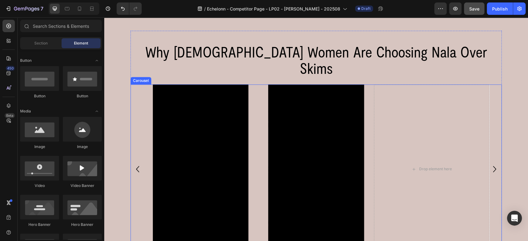
click at [493, 166] on icon "Carousel Next Arrow" at bounding box center [494, 169] width 3 height 6
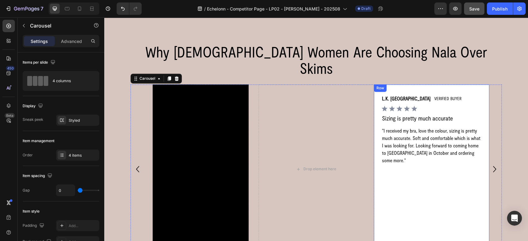
click at [374, 84] on div "L.K. Melbourne Text Block VERIFIED BUYER Text Block Row Icon Icon Icon Icon Ico…" at bounding box center [431, 169] width 115 height 170
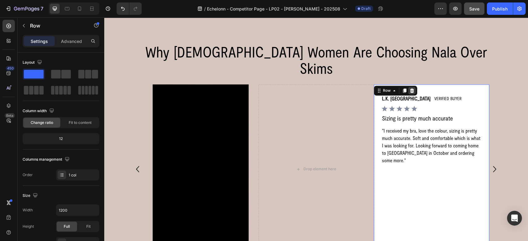
click at [411, 88] on icon at bounding box center [412, 90] width 5 height 5
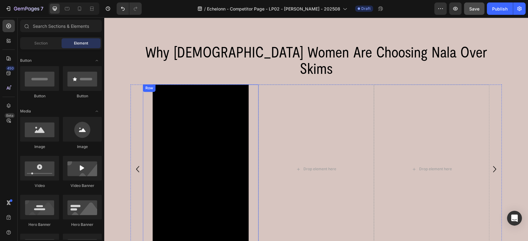
click at [249, 98] on div "Video Row" at bounding box center [200, 169] width 115 height 170
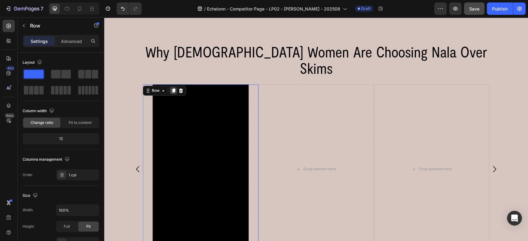
click at [171, 88] on icon at bounding box center [173, 90] width 5 height 5
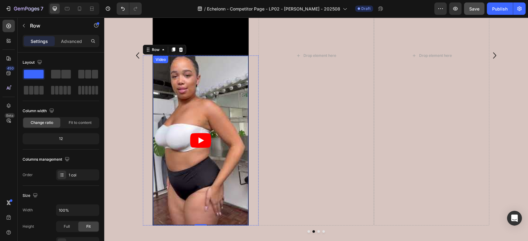
scroll to position [721, 0]
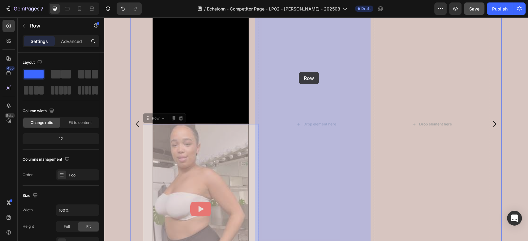
drag, startPoint x: 144, startPoint y: 102, endPoint x: 299, endPoint y: 72, distance: 157.5
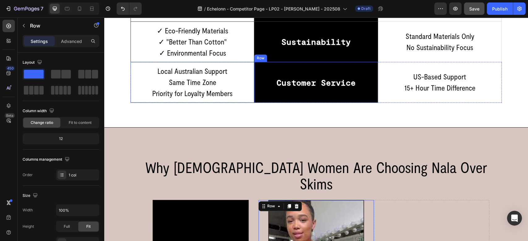
scroll to position [705, 0]
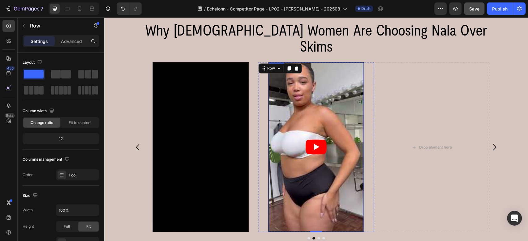
click at [280, 114] on article at bounding box center [316, 146] width 95 height 169
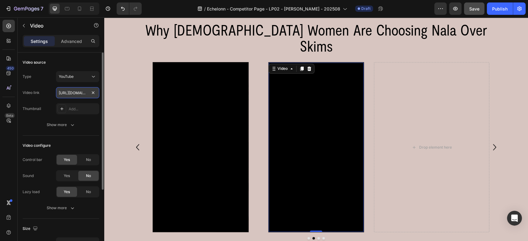
click at [76, 93] on input "[URL][DOMAIN_NAME]" at bounding box center [77, 92] width 43 height 11
paste input "iPoH5tNHVjo"
type input "[URL][DOMAIN_NAME]"
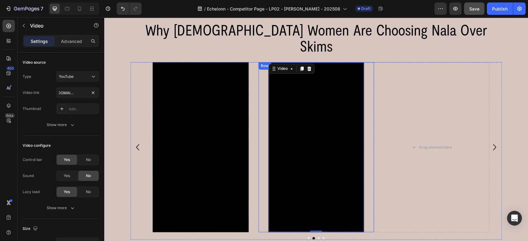
click at [263, 65] on div "Video 0 Row" at bounding box center [315, 147] width 115 height 170
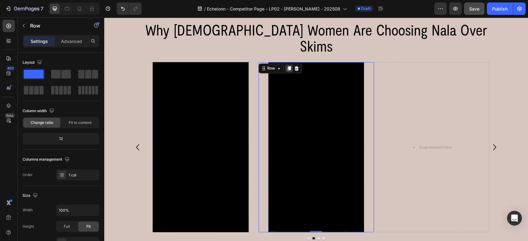
click at [286, 66] on icon at bounding box center [288, 68] width 5 height 5
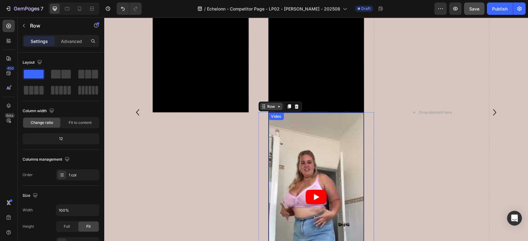
scroll to position [813, 0]
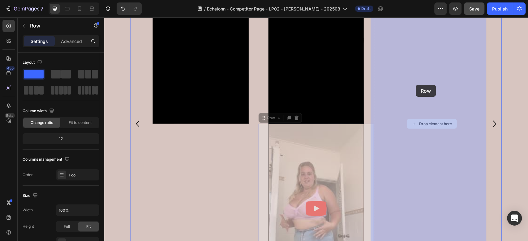
drag, startPoint x: 267, startPoint y: 103, endPoint x: 416, endPoint y: 85, distance: 150.2
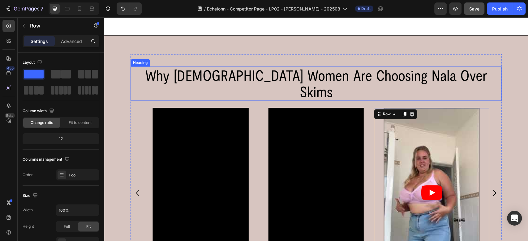
scroll to position [728, 0]
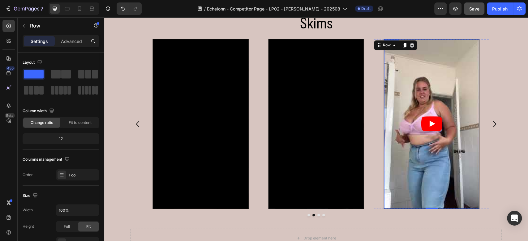
click at [393, 68] on article at bounding box center [431, 123] width 95 height 169
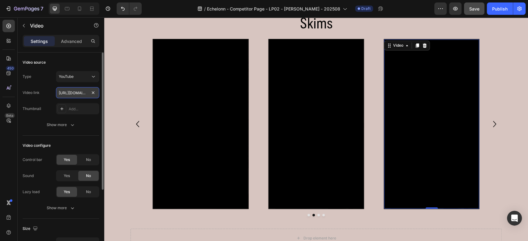
click at [75, 90] on input "[URL][DOMAIN_NAME]" at bounding box center [77, 92] width 43 height 11
paste input "EGzfG8R0jwk"
type input "[URL][DOMAIN_NAME]"
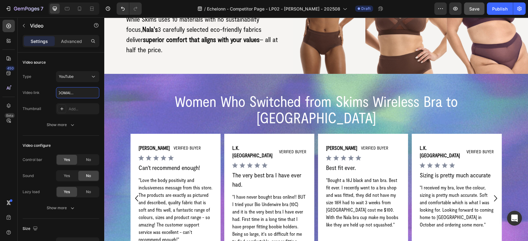
scroll to position [1364, 0]
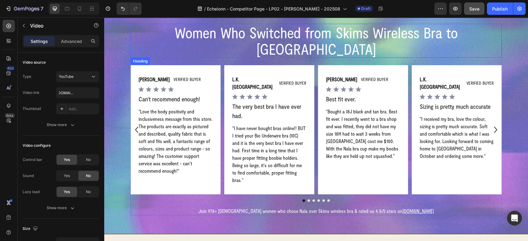
click at [192, 33] on h2 "Women Who Switched from Skims Wireless Bra to [GEOGRAPHIC_DATA]" at bounding box center [316, 41] width 371 height 34
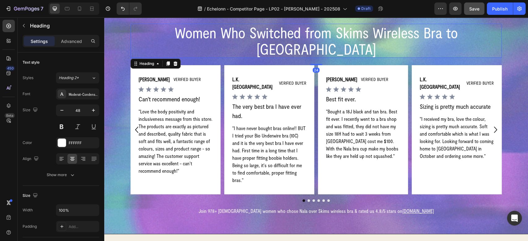
click at [193, 34] on h2 "Women Who Switched from Skims Wireless Bra to [GEOGRAPHIC_DATA]" at bounding box center [316, 41] width 371 height 34
click at [193, 34] on p "Women Who Switched from Skims Wireless Bra to [GEOGRAPHIC_DATA]" at bounding box center [316, 40] width 370 height 33
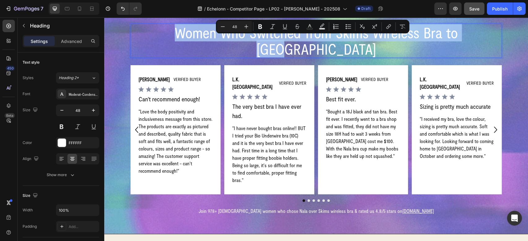
copy p "Women Who Switched from Skims Wireless Bra to [GEOGRAPHIC_DATA]"
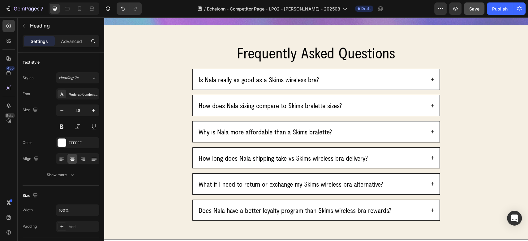
type input "16"
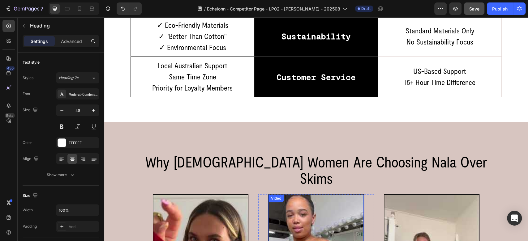
scroll to position [663, 0]
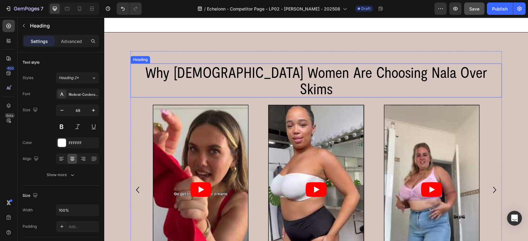
click at [268, 73] on h2 "Why [DEMOGRAPHIC_DATA] Women Are Choosing Nala Over Skims" at bounding box center [316, 80] width 371 height 34
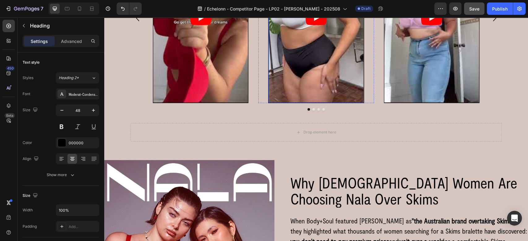
scroll to position [869, 0]
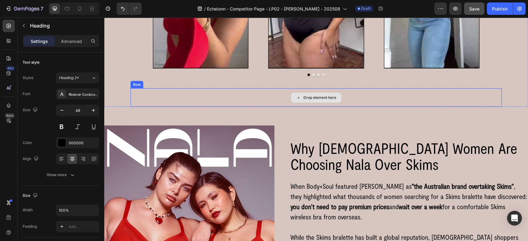
click at [221, 88] on div "Drop element here" at bounding box center [316, 97] width 371 height 19
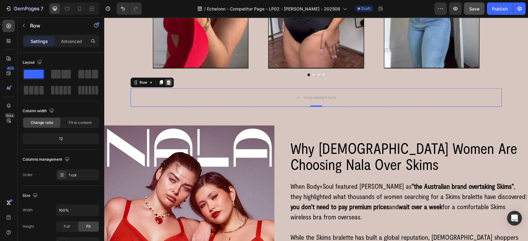
click at [167, 80] on icon at bounding box center [168, 82] width 5 height 5
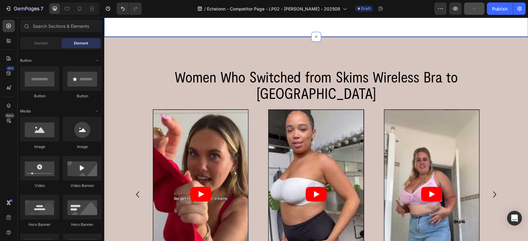
scroll to position [663, 0]
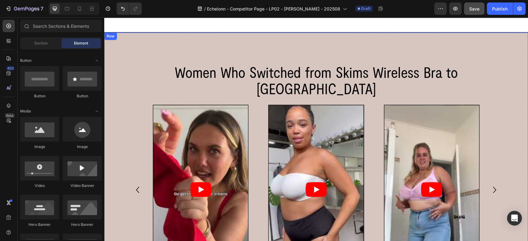
click at [120, 38] on div "Women Who Switched from Skims Wireless Bra to Nala Heading Video Row Video Row …" at bounding box center [316, 170] width 424 height 276
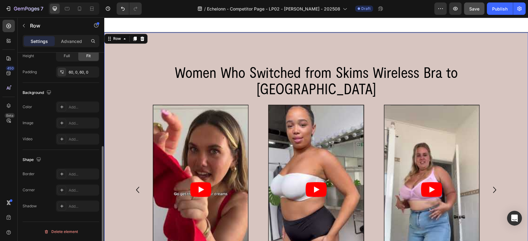
scroll to position [102, 0]
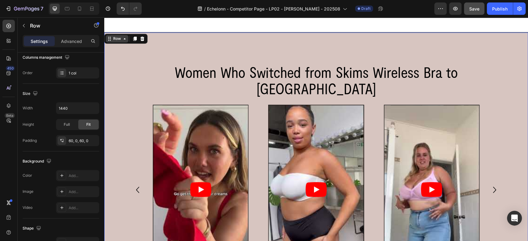
click at [120, 39] on div "Row" at bounding box center [117, 39] width 10 height 6
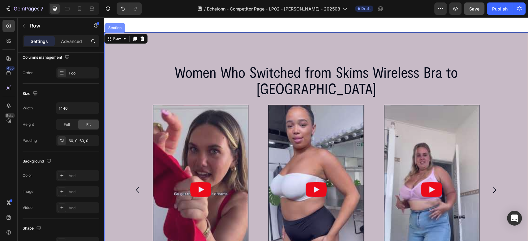
click at [117, 26] on div "Section" at bounding box center [115, 28] width 16 height 4
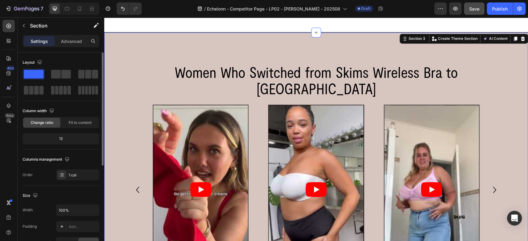
scroll to position [171, 0]
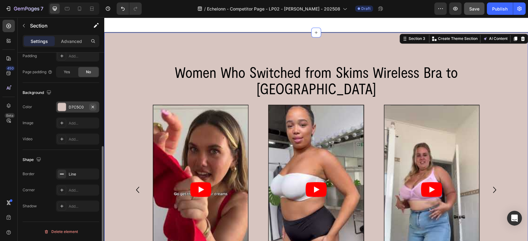
click at [93, 105] on icon "button" at bounding box center [92, 107] width 5 height 5
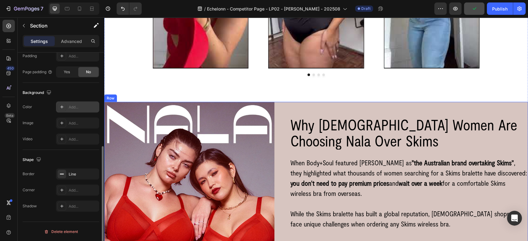
scroll to position [800, 0]
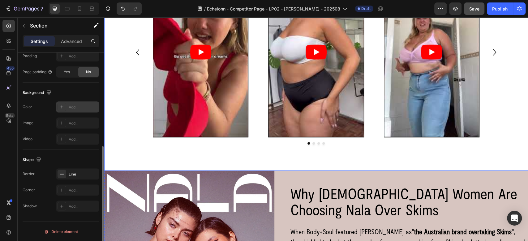
click at [110, 145] on div "Women Who Switched from Skims Wireless Bra to Nala Heading Video Row Video Row …" at bounding box center [316, 33] width 424 height 276
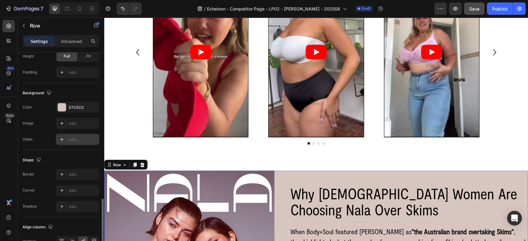
scroll to position [241, 0]
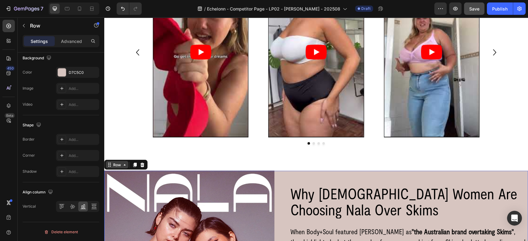
click at [123, 161] on div "Row" at bounding box center [117, 164] width 23 height 7
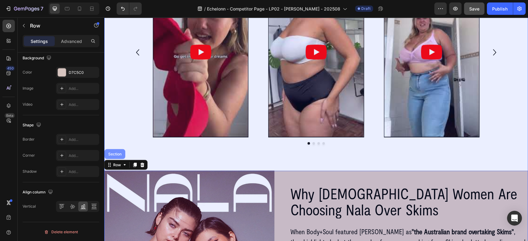
click at [118, 149] on div "Section" at bounding box center [115, 154] width 21 height 10
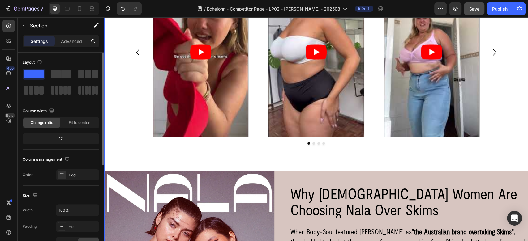
scroll to position [171, 0]
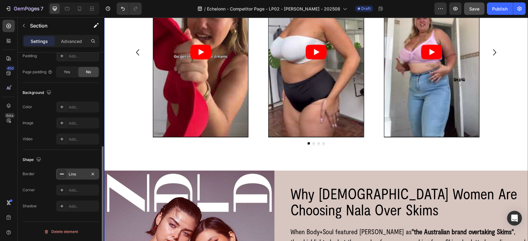
click at [74, 174] on div "Line" at bounding box center [78, 175] width 18 height 6
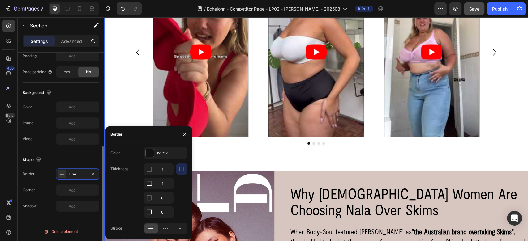
click at [61, 158] on div "Shape" at bounding box center [61, 160] width 77 height 10
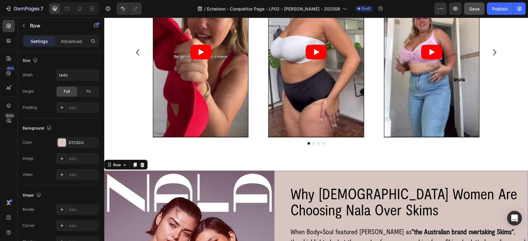
scroll to position [0, 0]
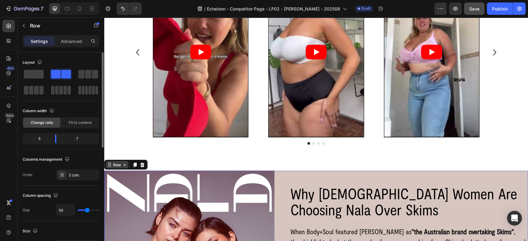
click at [110, 162] on icon at bounding box center [109, 164] width 5 height 5
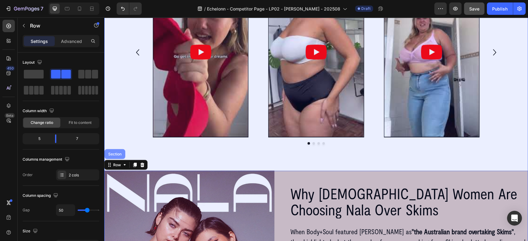
click at [114, 152] on div "Section" at bounding box center [115, 154] width 16 height 4
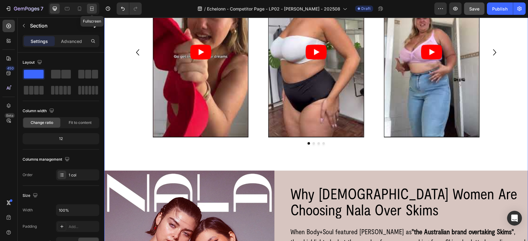
click at [93, 11] on icon at bounding box center [92, 9] width 6 height 6
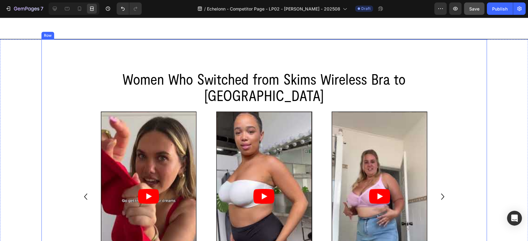
scroll to position [605, 0]
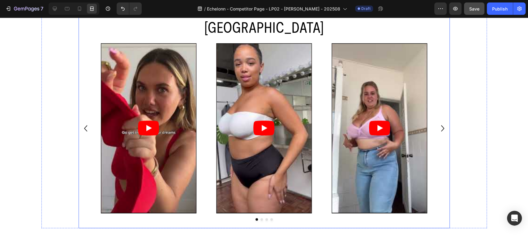
scroll to position [880, 0]
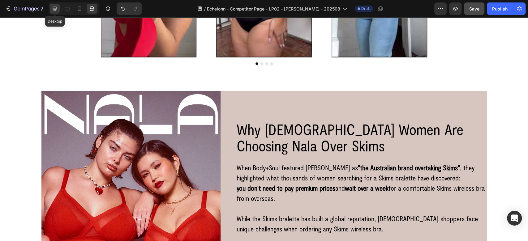
click at [56, 7] on icon at bounding box center [55, 9] width 4 height 4
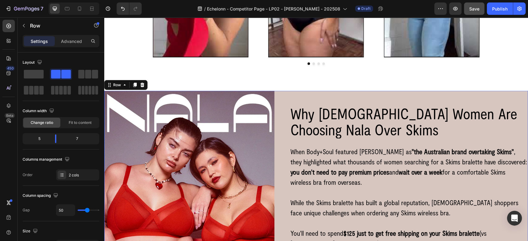
click at [278, 91] on div "Image Row Row Why [DEMOGRAPHIC_DATA] Women Are Choosing Nala Over Skims Heading…" at bounding box center [316, 242] width 424 height 303
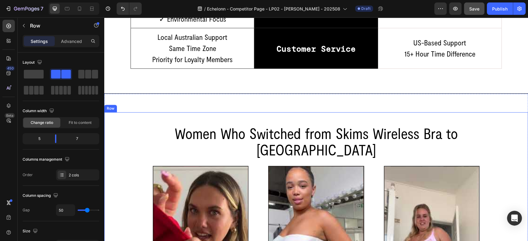
scroll to position [605, 0]
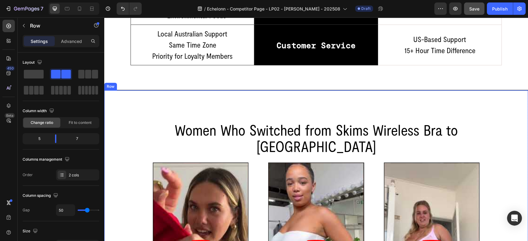
click at [109, 94] on div "Women Who Switched from Skims Wireless Bra to Nala Heading Video Row Video Row …" at bounding box center [316, 228] width 424 height 276
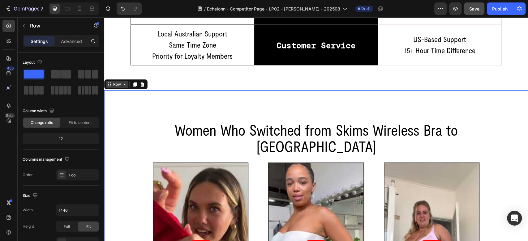
click at [111, 83] on icon at bounding box center [109, 84] width 5 height 5
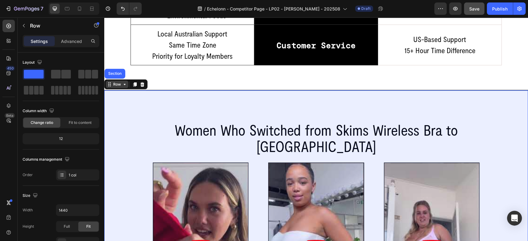
click at [112, 73] on div "Section" at bounding box center [115, 74] width 16 height 4
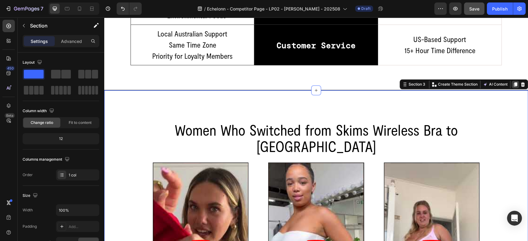
click at [514, 85] on icon at bounding box center [515, 85] width 3 height 4
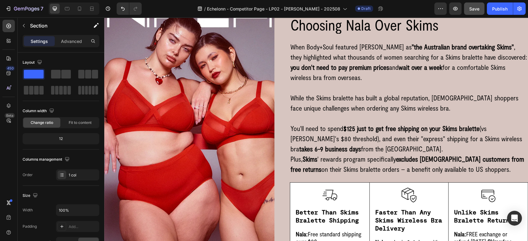
scroll to position [1216, 0]
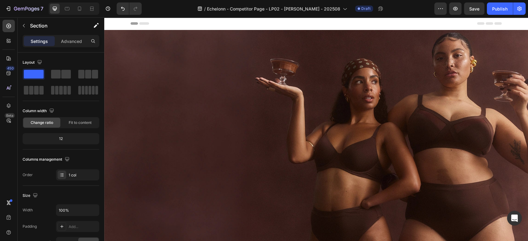
scroll to position [1216, 0]
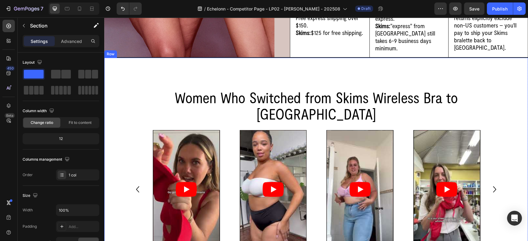
click at [108, 58] on div "Women Who Switched from Skims Wireless Bra to Nala Heading Video Row Video Row …" at bounding box center [316, 170] width 424 height 225
click at [142, 49] on icon at bounding box center [142, 51] width 5 height 5
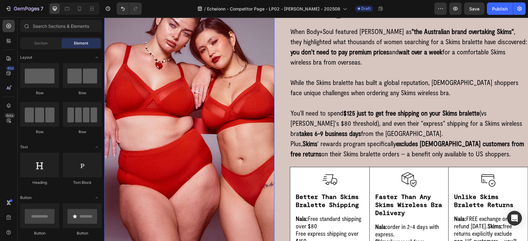
scroll to position [1423, 0]
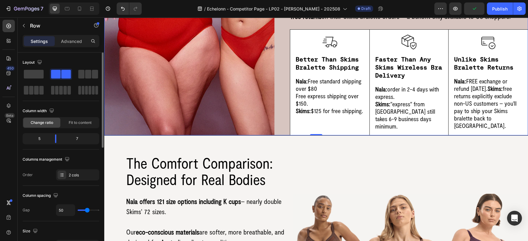
scroll to position [206, 0]
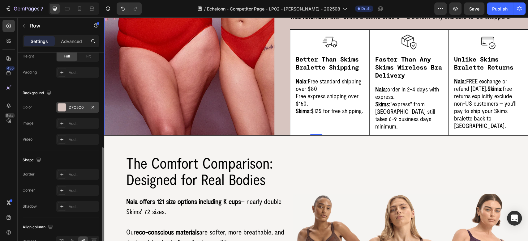
click at [71, 105] on div "D7C5C0" at bounding box center [78, 108] width 18 height 6
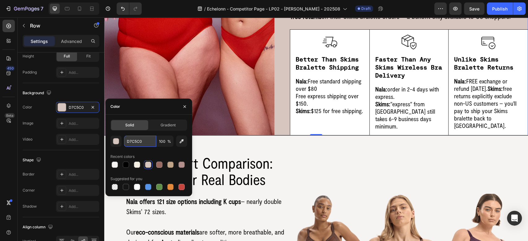
click at [139, 144] on input "D7C5C0" at bounding box center [140, 141] width 32 height 11
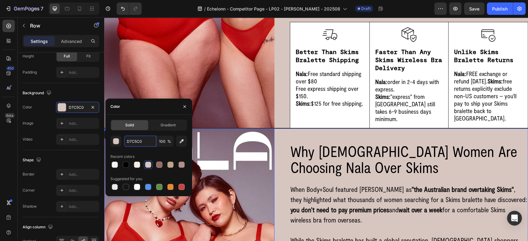
scroll to position [1141, 0]
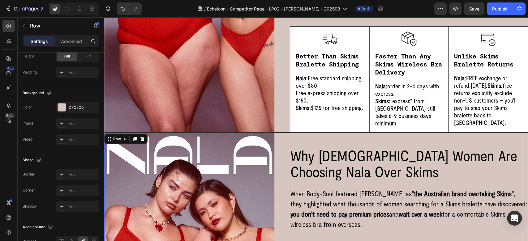
click at [113, 135] on div "Row" at bounding box center [117, 138] width 23 height 7
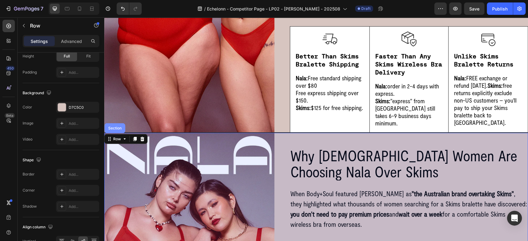
click at [114, 127] on div "Section" at bounding box center [115, 129] width 16 height 4
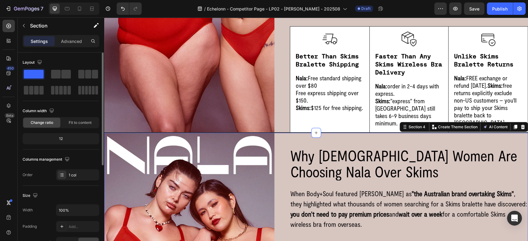
scroll to position [171, 0]
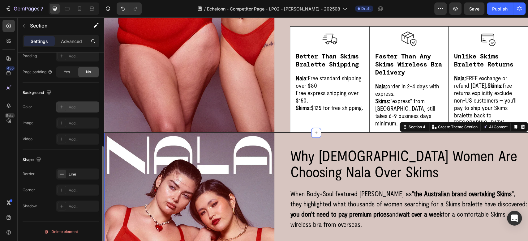
click at [71, 107] on div "Add..." at bounding box center [83, 108] width 29 height 6
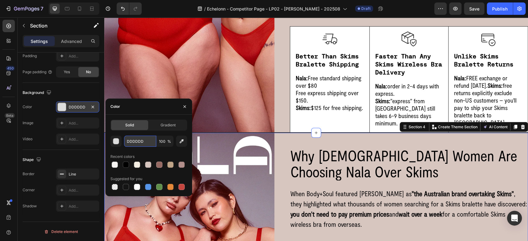
click at [143, 138] on input "DDDDDD" at bounding box center [140, 141] width 32 height 11
paste input "7C5C0"
type input "D7C5C0"
click at [185, 111] on button "button" at bounding box center [185, 107] width 10 height 10
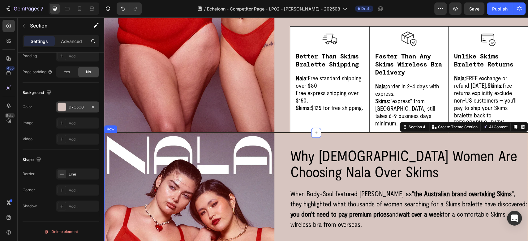
scroll to position [1210, 0]
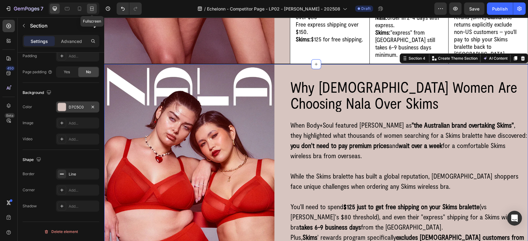
click at [87, 4] on div at bounding box center [92, 9] width 10 height 10
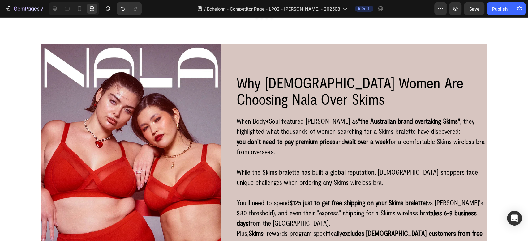
scroll to position [858, 0]
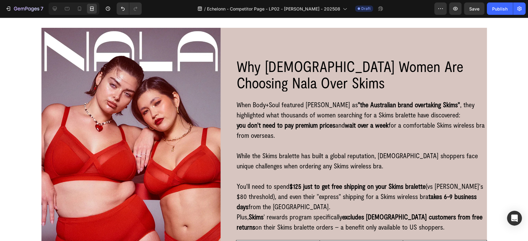
scroll to position [943, 0]
click at [224, 106] on div "Image Row Row Why [DEMOGRAPHIC_DATA] Women Are Choosing Nala Over Skims Heading…" at bounding box center [263, 187] width 445 height 319
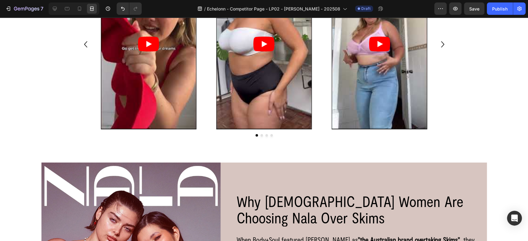
scroll to position [806, 0]
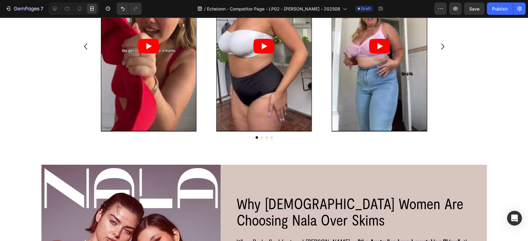
click at [78, 157] on icon at bounding box center [79, 159] width 5 height 5
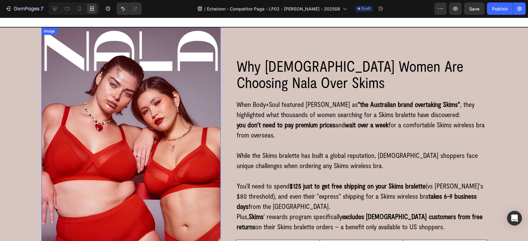
scroll to position [806, 0]
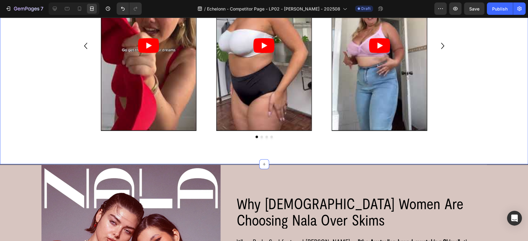
click at [3, 133] on div "Women Who Switched from Skims Wireless Bra to Nala Heading Video Row Video Row …" at bounding box center [264, 27] width 528 height 276
click at [54, 5] on div at bounding box center [55, 9] width 10 height 10
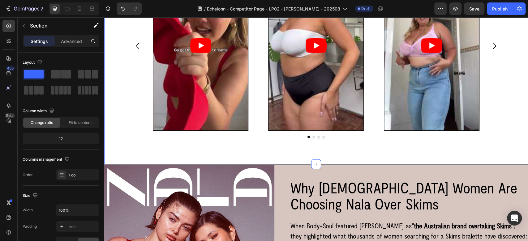
scroll to position [171, 0]
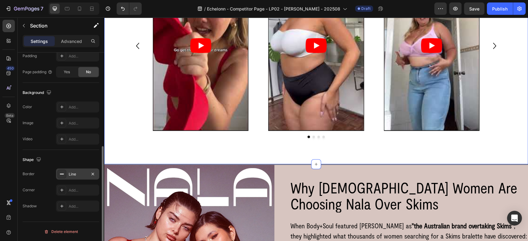
click at [72, 173] on div "Line" at bounding box center [78, 175] width 18 height 6
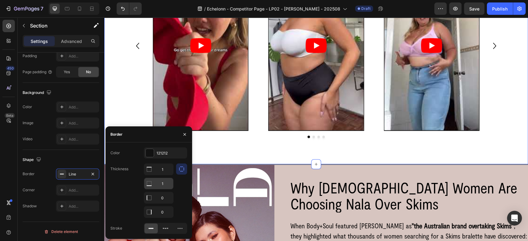
click at [166, 175] on input "1" at bounding box center [158, 169] width 29 height 11
type input "0"
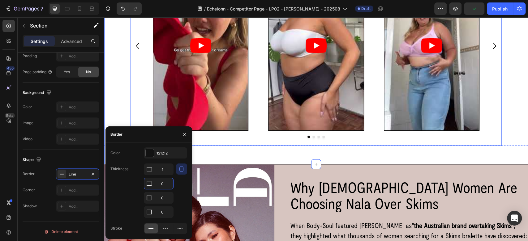
click at [143, 96] on div "Video Row" at bounding box center [200, 46] width 115 height 170
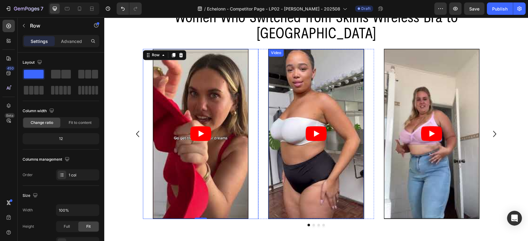
scroll to position [624, 0]
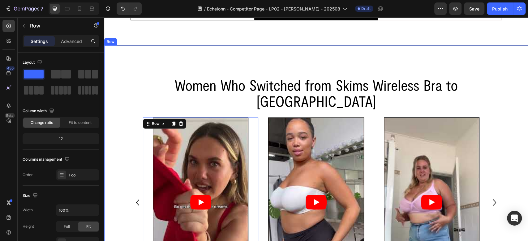
click at [281, 80] on div "Women Who Switched from Skims Wireless Bra to Nala Heading Video Row 0 Video Ro…" at bounding box center [316, 183] width 424 height 276
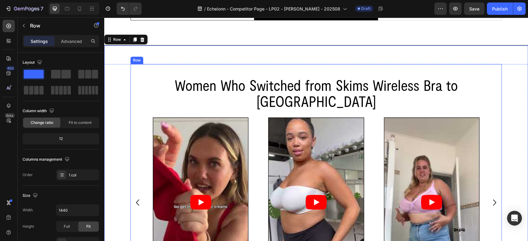
click at [218, 97] on div "Women Who Switched from Skims Wireless Bra to Nala Heading Video Row Video Row …" at bounding box center [316, 183] width 371 height 239
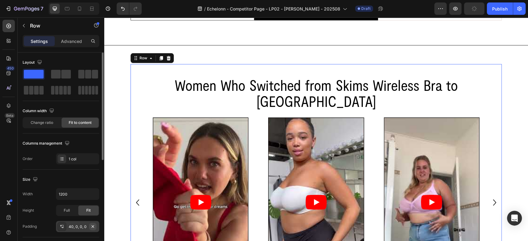
click at [92, 227] on icon "button" at bounding box center [93, 226] width 2 height 2
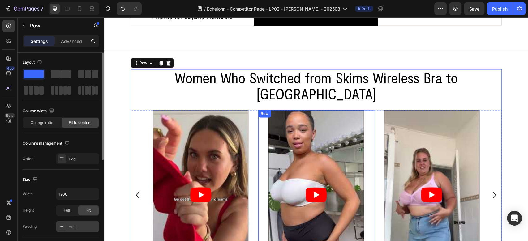
scroll to position [555, 0]
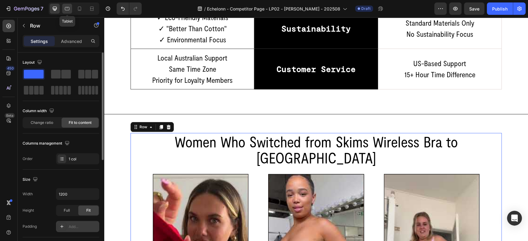
click at [68, 6] on icon at bounding box center [67, 9] width 6 height 6
type input "100%"
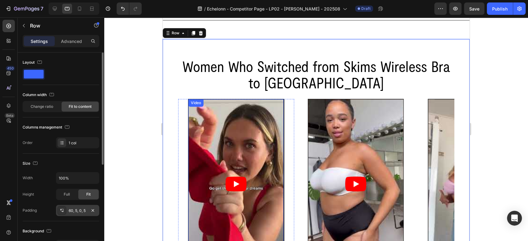
scroll to position [696, 0]
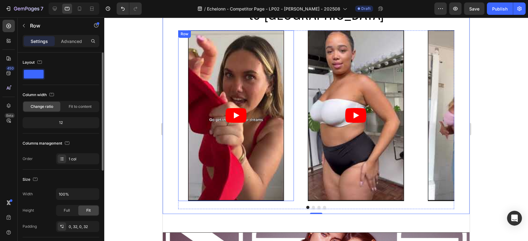
click at [291, 63] on div "Video Row" at bounding box center [236, 115] width 116 height 171
click at [295, 49] on div "Video Row 0 Video Row Video Row Video Row" at bounding box center [316, 115] width 276 height 171
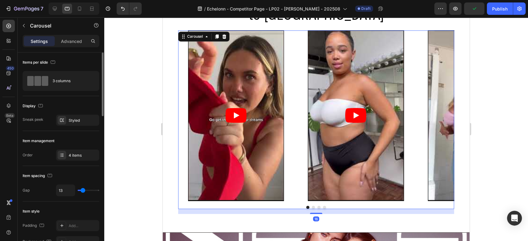
type input "0"
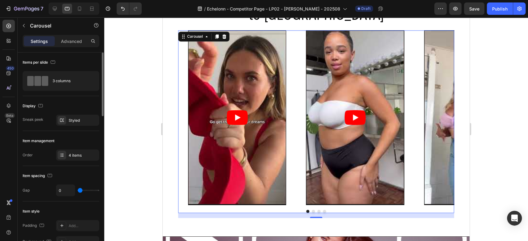
drag, startPoint x: 82, startPoint y: 188, endPoint x: 54, endPoint y: 190, distance: 27.3
type input "0"
click at [78, 190] on input "range" at bounding box center [89, 190] width 22 height 1
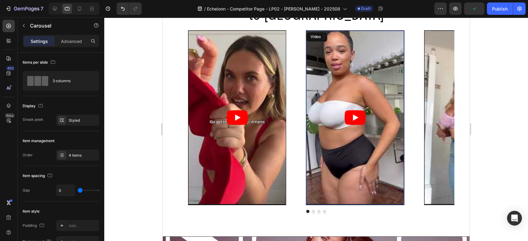
click at [311, 182] on article at bounding box center [355, 118] width 98 height 174
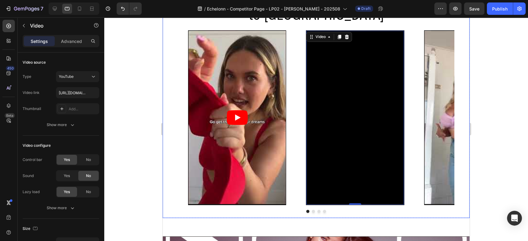
scroll to position [104, 0]
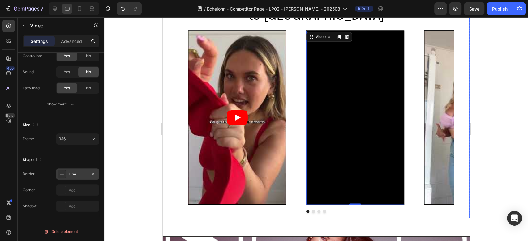
click at [69, 174] on div "Line" at bounding box center [78, 175] width 18 height 6
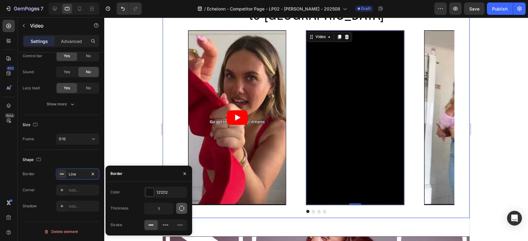
click at [179, 209] on icon "button" at bounding box center [181, 208] width 5 height 5
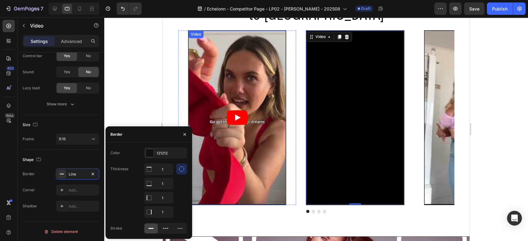
click at [254, 147] on article at bounding box center [237, 118] width 98 height 174
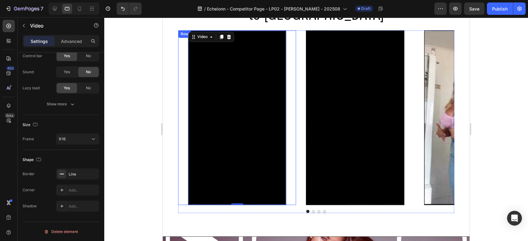
click at [185, 102] on div "Video 0 Row" at bounding box center [237, 117] width 118 height 175
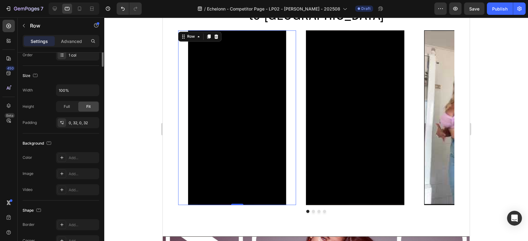
scroll to position [0, 0]
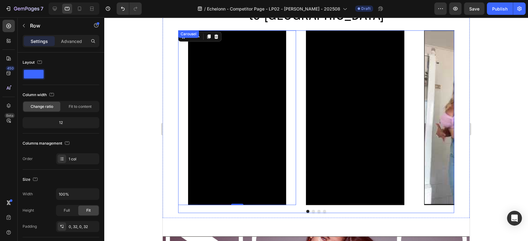
click at [188, 208] on div "Video Row 0 Video Row Video Row Video Row Carousel" at bounding box center [316, 121] width 276 height 183
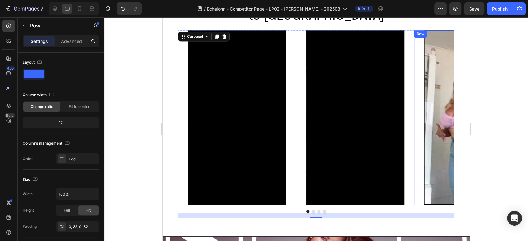
click at [419, 100] on div "Video Row" at bounding box center [473, 117] width 118 height 175
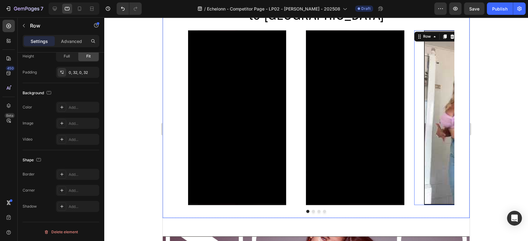
scroll to position [17, 0]
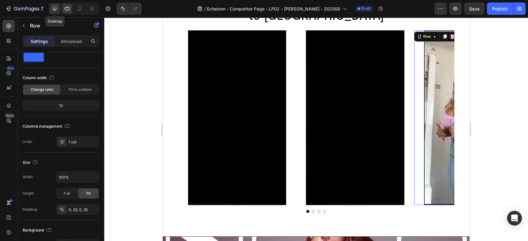
click at [56, 6] on icon at bounding box center [55, 9] width 6 height 6
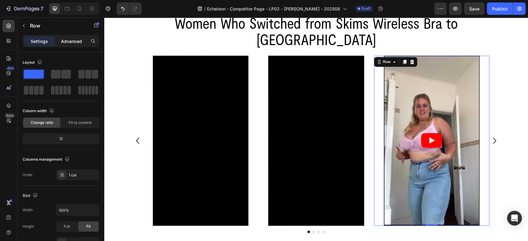
drag, startPoint x: 82, startPoint y: 36, endPoint x: 74, endPoint y: 37, distance: 7.8
click at [81, 36] on div "Advanced" at bounding box center [71, 41] width 31 height 10
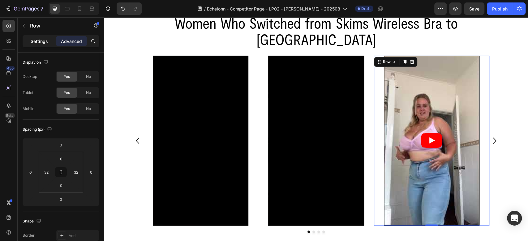
click at [40, 41] on p "Settings" at bounding box center [39, 41] width 17 height 6
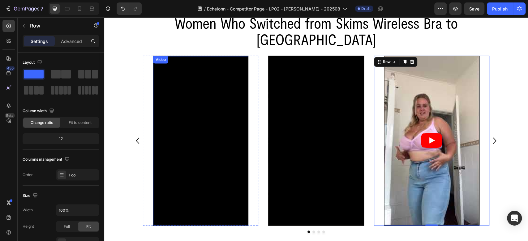
click at [155, 57] on div "Video" at bounding box center [160, 60] width 13 height 6
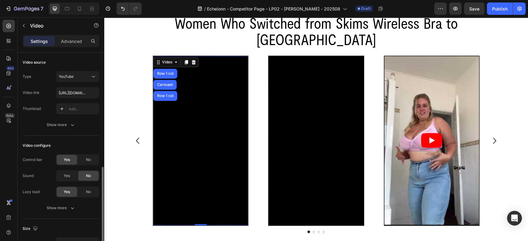
scroll to position [69, 0]
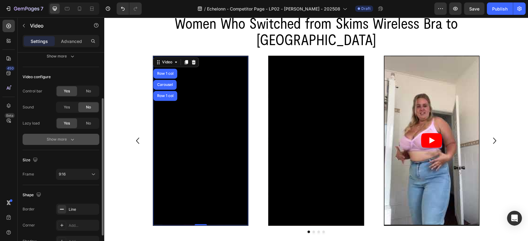
click at [65, 140] on div "Show more" at bounding box center [61, 139] width 29 height 6
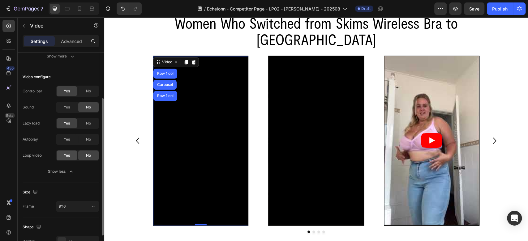
click at [64, 155] on span "Yes" at bounding box center [67, 156] width 6 height 6
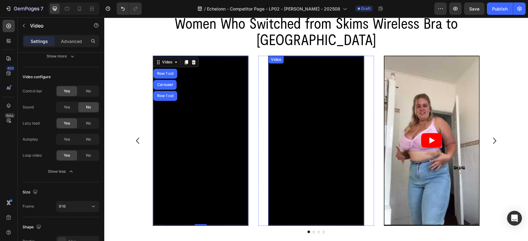
click at [273, 57] on div "Video" at bounding box center [276, 60] width 13 height 6
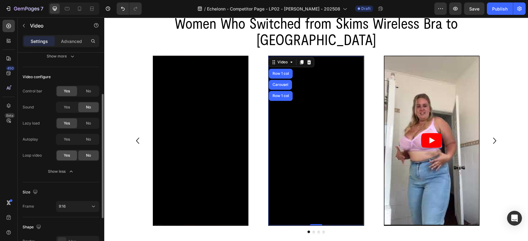
click at [64, 155] on span "Yes" at bounding box center [67, 156] width 6 height 6
click at [390, 76] on article at bounding box center [431, 140] width 95 height 169
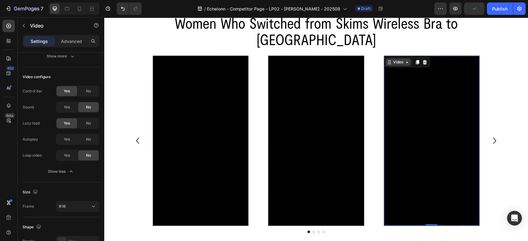
click at [393, 59] on div "Video" at bounding box center [398, 62] width 13 height 6
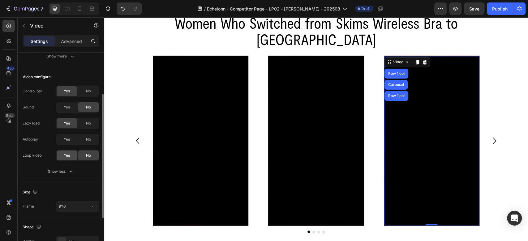
click at [72, 156] on div "Yes" at bounding box center [67, 156] width 20 height 10
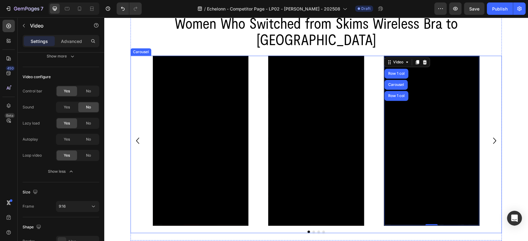
click at [488, 131] on icon "Carousel Next Arrow" at bounding box center [494, 140] width 12 height 19
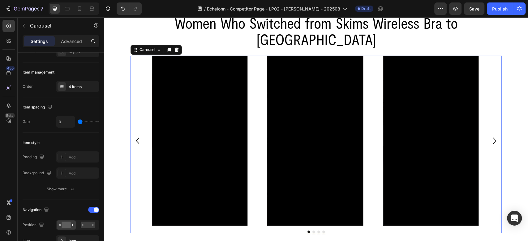
scroll to position [0, 0]
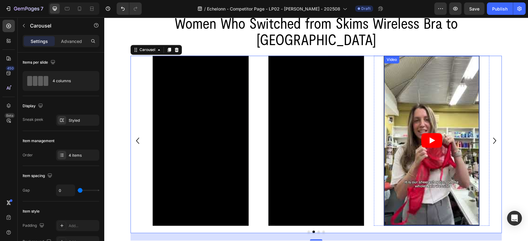
click at [391, 66] on article at bounding box center [431, 140] width 95 height 169
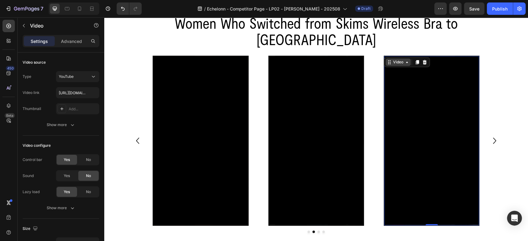
click at [392, 59] on div "Video" at bounding box center [398, 62] width 13 height 6
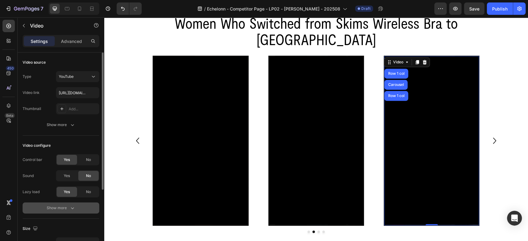
click at [64, 210] on div "Show more" at bounding box center [61, 208] width 29 height 6
click at [67, 224] on span "Yes" at bounding box center [67, 224] width 6 height 6
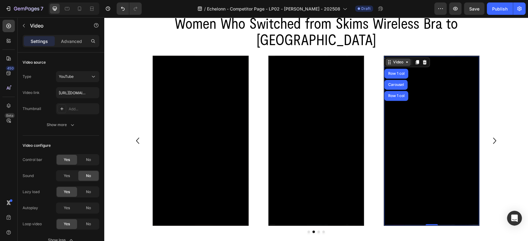
click at [389, 58] on div "Video" at bounding box center [398, 61] width 25 height 7
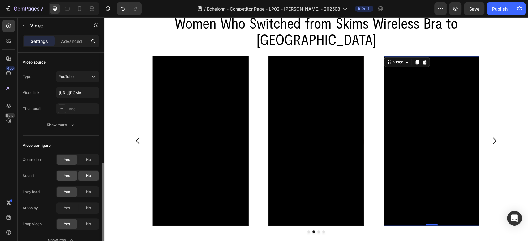
scroll to position [69, 0]
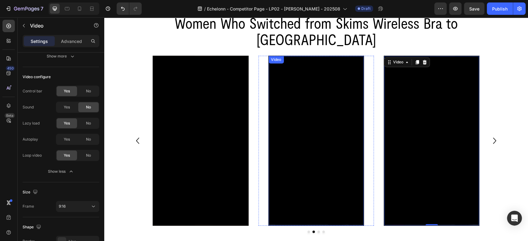
click at [275, 57] on div "Video" at bounding box center [276, 60] width 13 height 6
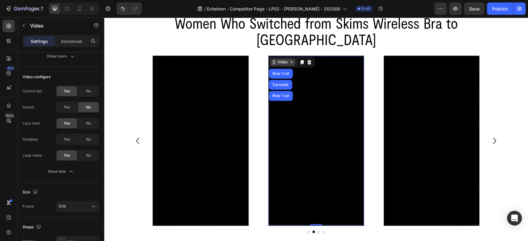
click at [275, 58] on div "Video" at bounding box center [282, 61] width 25 height 7
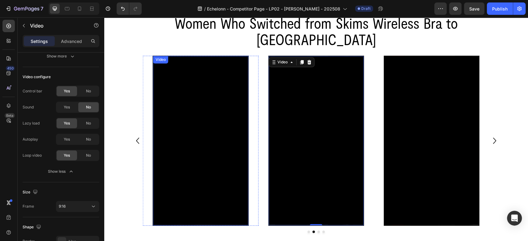
click at [158, 57] on div "Video" at bounding box center [160, 60] width 13 height 6
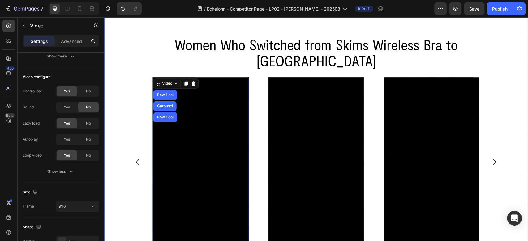
scroll to position [682, 0]
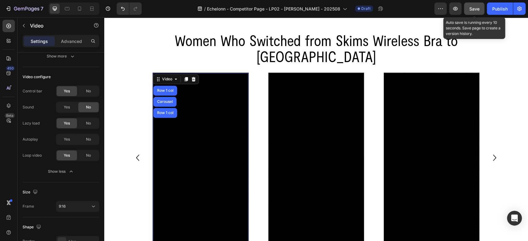
click at [468, 10] on button "Save" at bounding box center [474, 8] width 20 height 12
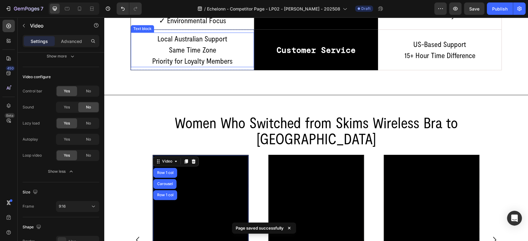
scroll to position [774, 0]
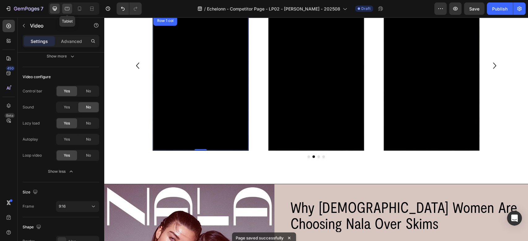
click at [70, 7] on icon at bounding box center [67, 9] width 6 height 6
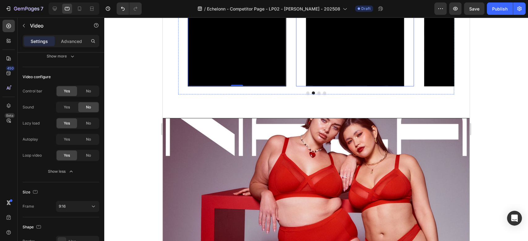
scroll to position [866, 0]
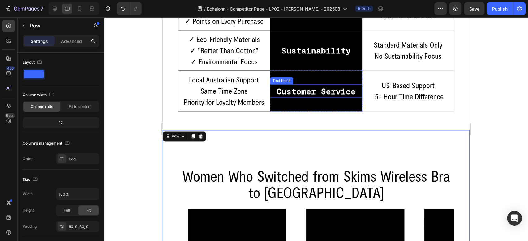
scroll to position [522, 0]
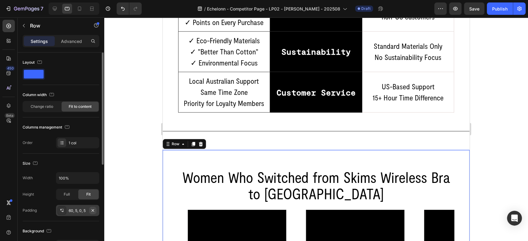
click at [93, 209] on icon "button" at bounding box center [92, 210] width 5 height 5
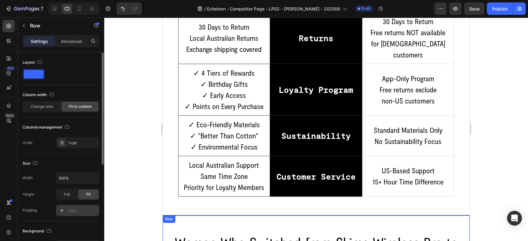
scroll to position [453, 0]
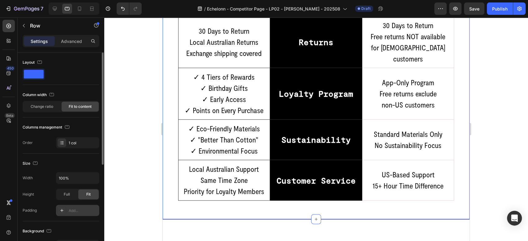
click at [170, 180] on div "Image Image Row VS Text block Row Image Image Row Row $29 - $49 Text block Row …" at bounding box center [316, 14] width 307 height 412
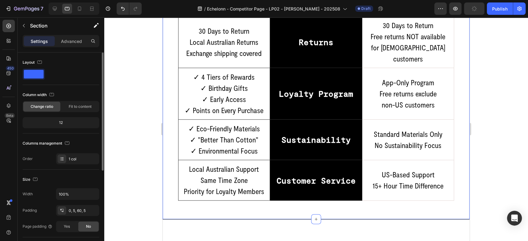
scroll to position [591, 0]
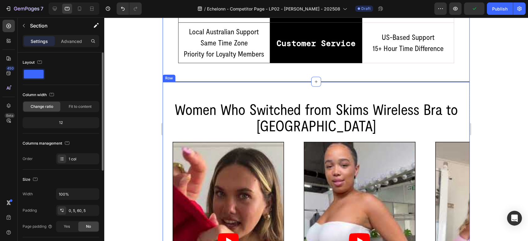
click at [223, 82] on div "Women Who Switched from Skims Wireless Bra to Nala Heading Video Row Video Row …" at bounding box center [316, 227] width 307 height 290
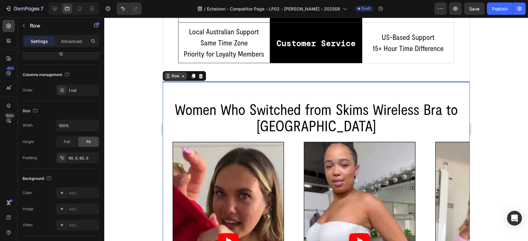
click at [174, 73] on div "Row" at bounding box center [175, 76] width 10 height 6
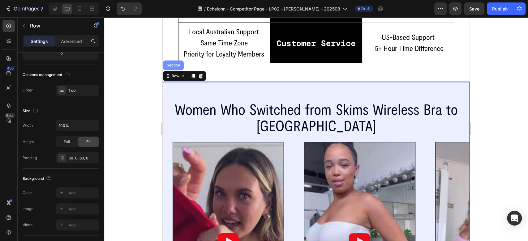
click at [174, 63] on div "Section" at bounding box center [174, 65] width 16 height 4
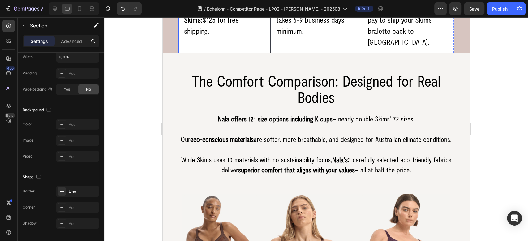
scroll to position [1347, 0]
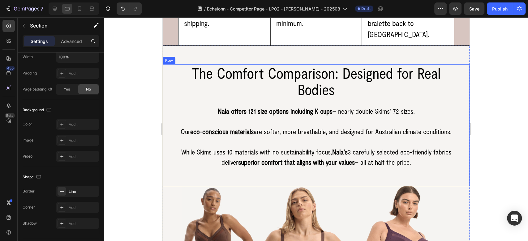
click at [176, 64] on div "The Comfort Comparison: Designed for Real Bodies Heading Nala offers 121 size o…" at bounding box center [316, 125] width 307 height 123
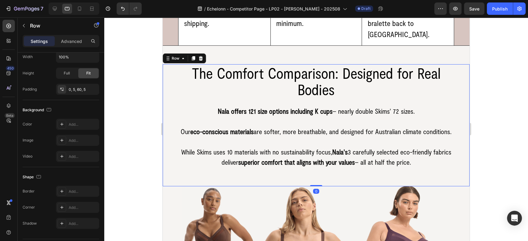
scroll to position [0, 0]
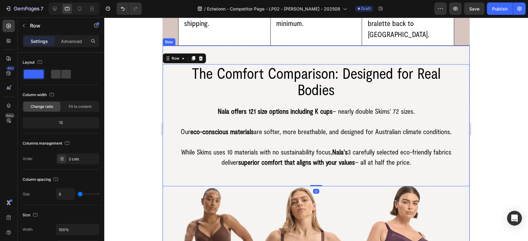
click at [221, 46] on div "Image Row Image Row Image Row Row The Comfort Comparison: Designed for Real Bod…" at bounding box center [316, 178] width 307 height 265
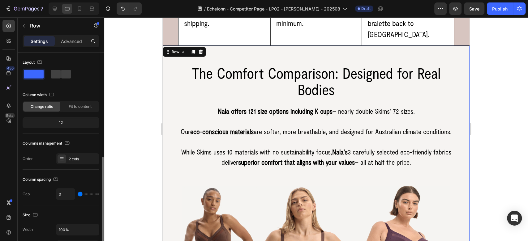
scroll to position [69, 0]
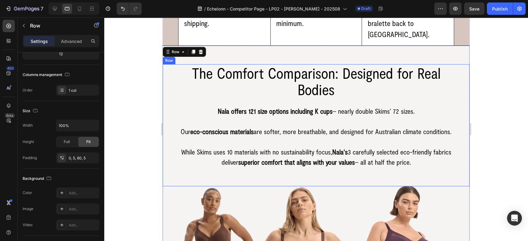
click at [174, 87] on div "The Comfort Comparison: Designed for Real Bodies Heading Nala offers 121 size o…" at bounding box center [316, 125] width 307 height 123
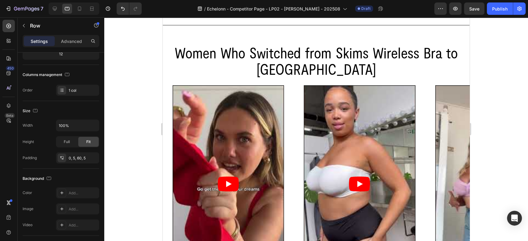
scroll to position [660, 0]
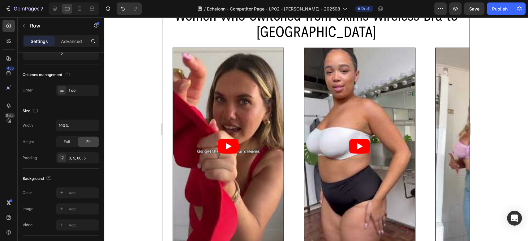
click at [173, 45] on div "Women Who Switched from Skims Wireless Bra to Nala Heading Video Row Video Row …" at bounding box center [316, 132] width 307 height 252
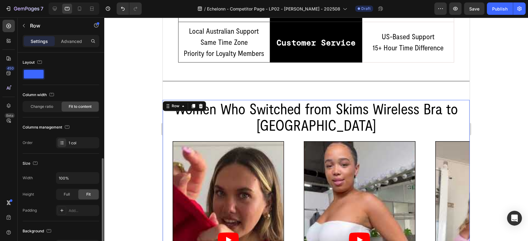
scroll to position [69, 0]
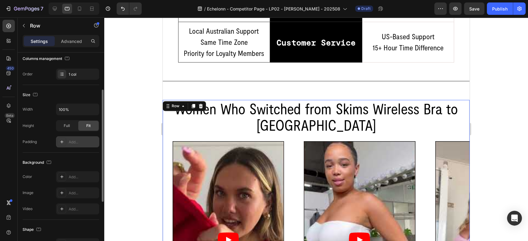
click at [64, 145] on div at bounding box center [62, 142] width 9 height 9
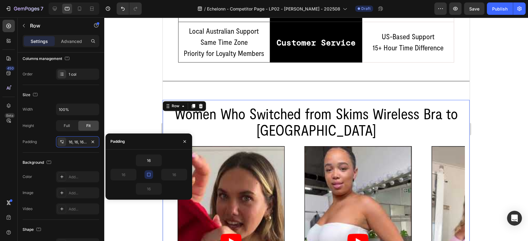
click at [150, 173] on icon "button" at bounding box center [148, 174] width 5 height 5
click at [131, 172] on icon "button" at bounding box center [133, 174] width 5 height 5
click at [124, 172] on input "16" at bounding box center [123, 174] width 25 height 11
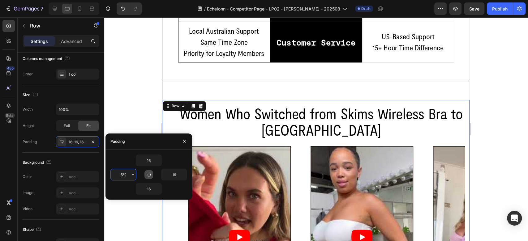
type input "5%"
click at [176, 176] on input "16" at bounding box center [173, 174] width 25 height 11
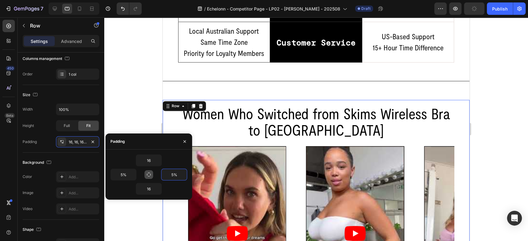
type input "5%"
click at [151, 162] on input "16" at bounding box center [148, 160] width 25 height 11
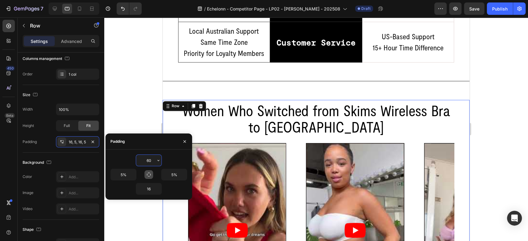
type input "60"
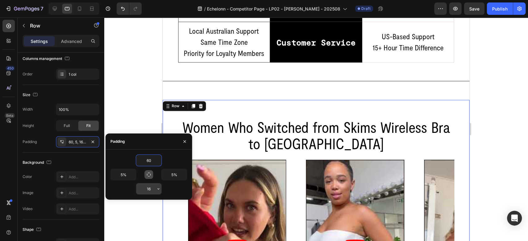
click at [150, 188] on input "16" at bounding box center [148, 188] width 25 height 11
type input "60"
click at [77, 157] on div "Background The changes might be hidden by the video. Color Add... Image Add... …" at bounding box center [61, 186] width 77 height 67
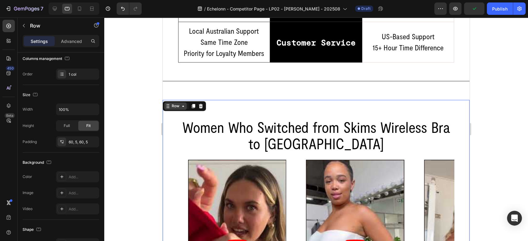
click at [176, 103] on div "Row" at bounding box center [175, 106] width 10 height 6
click at [180, 131] on div "Women Who Switched from Skims Wireless Bra to Nala Heading Video Row Video Row …" at bounding box center [316, 232] width 276 height 229
click at [176, 93] on div "Row 1 col" at bounding box center [175, 95] width 19 height 4
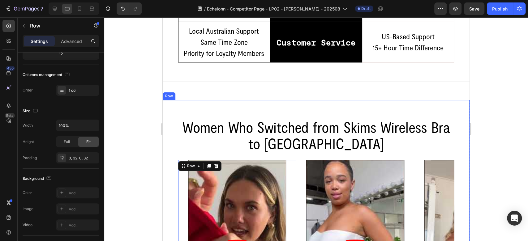
click at [186, 128] on div "Women Who Switched from Skims Wireless Bra to Nala Heading Video Row 0 Video Ro…" at bounding box center [316, 232] width 276 height 229
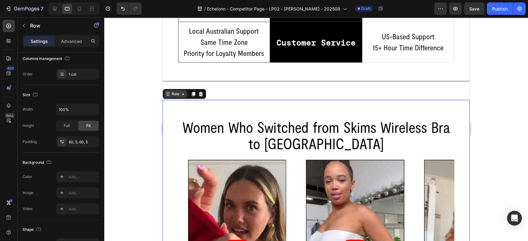
click at [178, 91] on div "Row" at bounding box center [175, 94] width 10 height 6
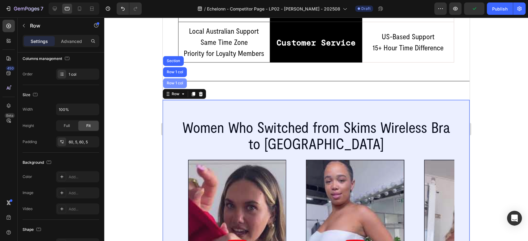
click at [176, 81] on div "Row 1 col" at bounding box center [175, 83] width 19 height 4
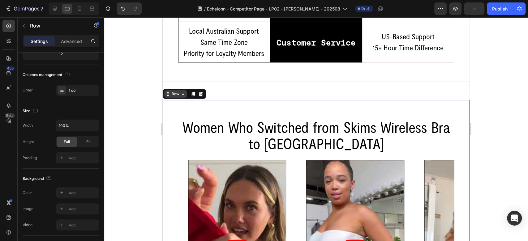
click at [174, 91] on div "Row" at bounding box center [175, 94] width 10 height 6
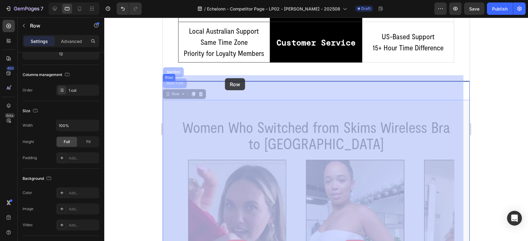
drag, startPoint x: 174, startPoint y: 71, endPoint x: 225, endPoint y: 78, distance: 51.9
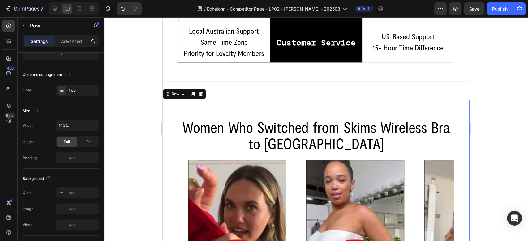
click at [173, 115] on div "Women Who Switched from Skims Wireless Bra to Nala Heading Video Row Video Row …" at bounding box center [316, 233] width 307 height 266
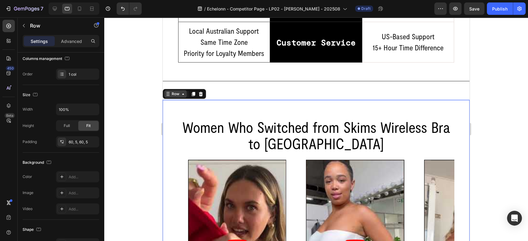
click at [178, 91] on div "Row" at bounding box center [175, 94] width 10 height 6
click at [177, 91] on div "Row" at bounding box center [175, 94] width 10 height 6
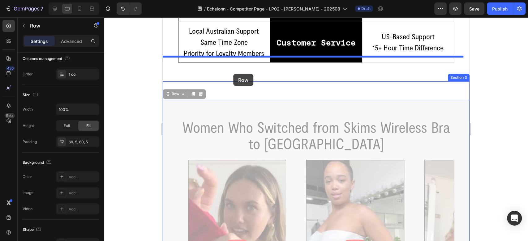
drag, startPoint x: 170, startPoint y: 69, endPoint x: 233, endPoint y: 74, distance: 63.0
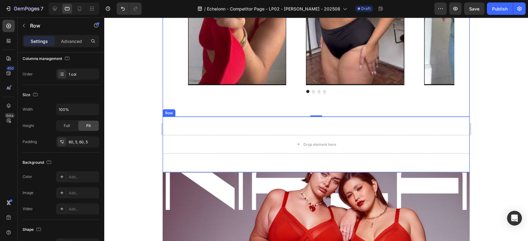
scroll to position [660, 0]
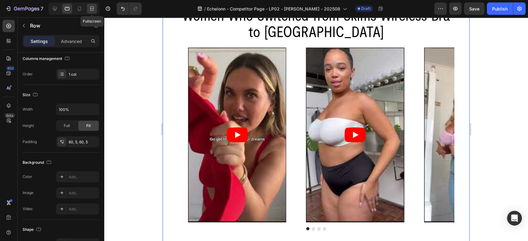
click at [87, 9] on div at bounding box center [92, 9] width 10 height 10
type input "1200"
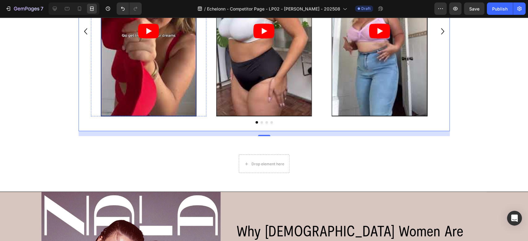
scroll to position [822, 0]
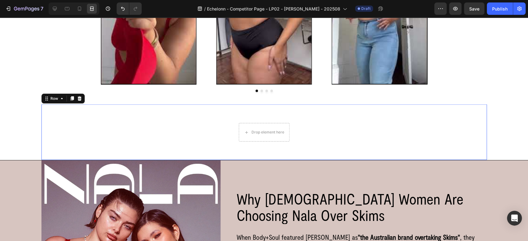
click at [88, 105] on div "Drop element here Row Row 0" at bounding box center [263, 133] width 445 height 56
click at [77, 97] on icon at bounding box center [79, 99] width 4 height 4
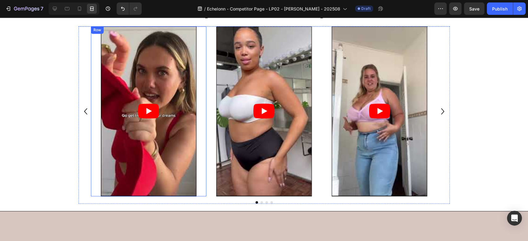
scroll to position [615, 0]
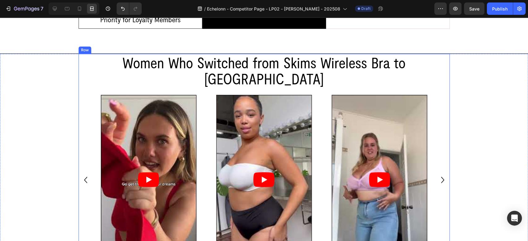
click at [92, 100] on div "Women Who Switched from Skims Wireless Bra to Nala Heading Video Row Video Row …" at bounding box center [264, 167] width 371 height 226
click at [54, 11] on icon at bounding box center [55, 9] width 4 height 4
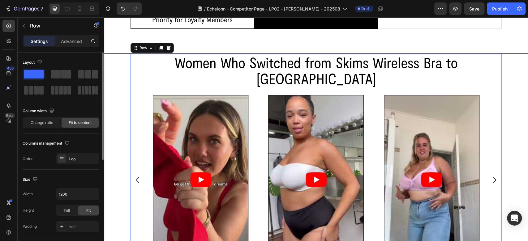
scroll to position [69, 0]
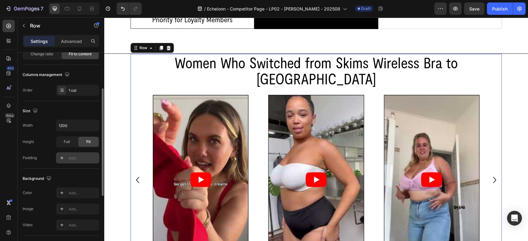
click at [69, 158] on div "Add..." at bounding box center [83, 159] width 29 height 6
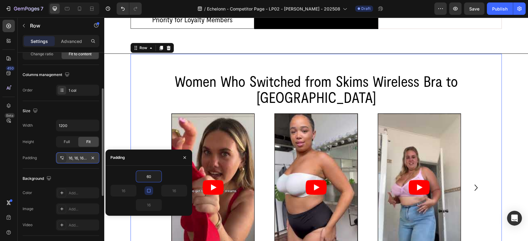
type input "60"
click at [124, 172] on div "60" at bounding box center [148, 177] width 77 height 12
type input "60"
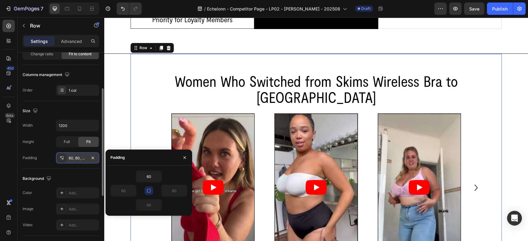
click at [146, 189] on icon "button" at bounding box center [148, 190] width 5 height 5
click at [124, 192] on input "60" at bounding box center [123, 190] width 25 height 11
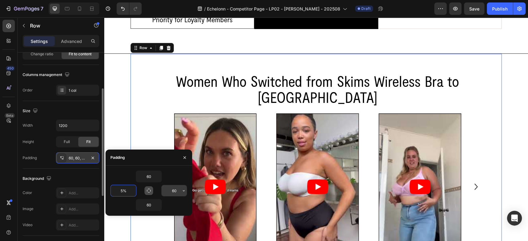
type input "5%"
click at [177, 192] on input "60" at bounding box center [173, 190] width 25 height 11
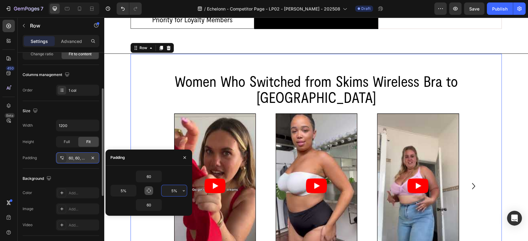
type input "5%"
click at [111, 102] on div "Women Who Switched from Skims Wireless Bra to Nala Heading Video Row Video Row …" at bounding box center [316, 173] width 424 height 239
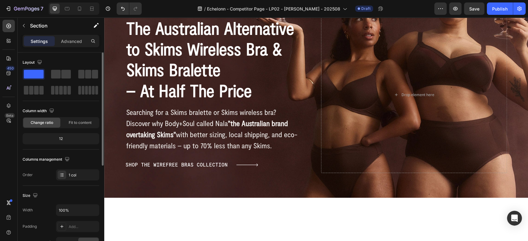
scroll to position [0, 0]
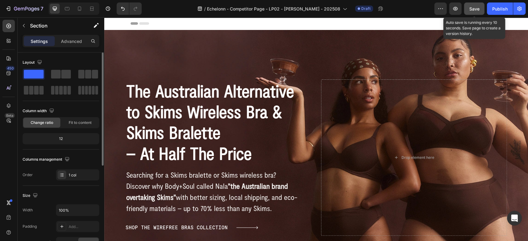
click at [475, 12] on button "Save" at bounding box center [474, 8] width 20 height 12
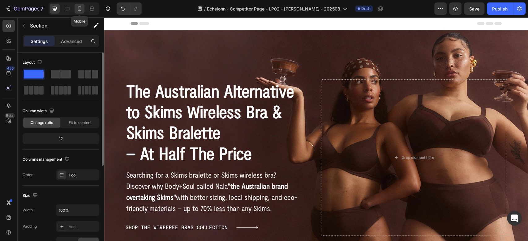
click at [83, 7] on div at bounding box center [80, 9] width 10 height 10
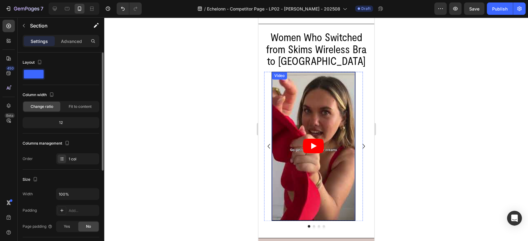
scroll to position [550, 0]
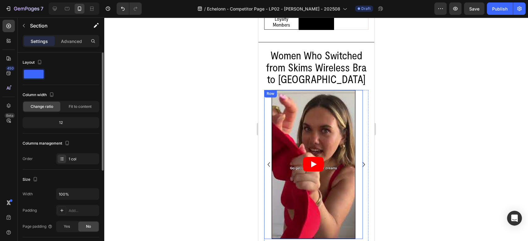
click at [266, 127] on div "Video Row" at bounding box center [313, 164] width 99 height 149
click at [76, 225] on div "0, 24, 0, 24" at bounding box center [78, 227] width 18 height 6
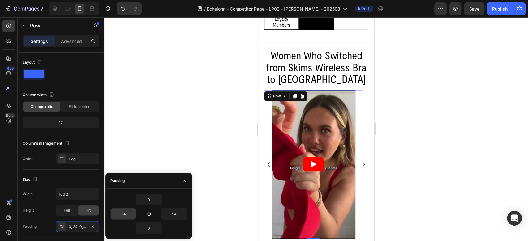
click at [125, 212] on input "24" at bounding box center [123, 214] width 25 height 11
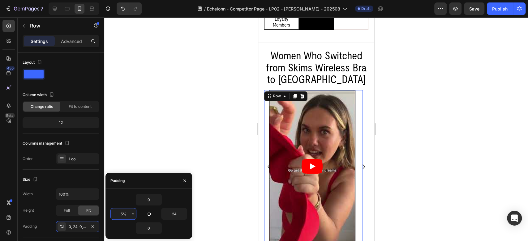
click at [123, 216] on input "5%" at bounding box center [123, 214] width 25 height 11
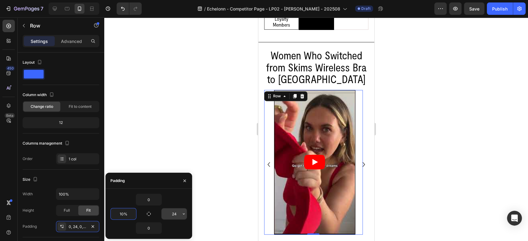
type input "10%"
click at [178, 214] on input "24" at bounding box center [173, 214] width 25 height 11
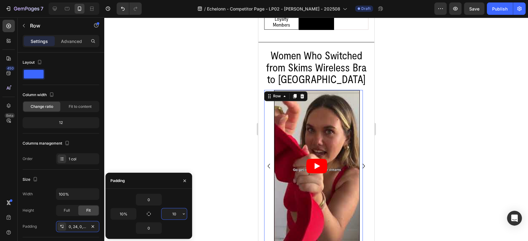
type input "10%"
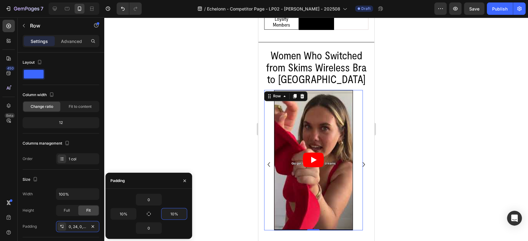
click at [165, 130] on div at bounding box center [316, 129] width 424 height 224
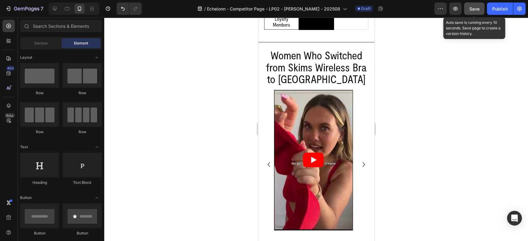
click at [478, 6] on button "Save" at bounding box center [474, 8] width 20 height 12
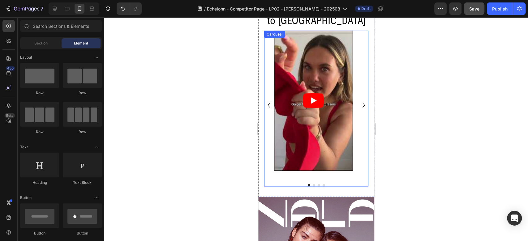
scroll to position [619, 0]
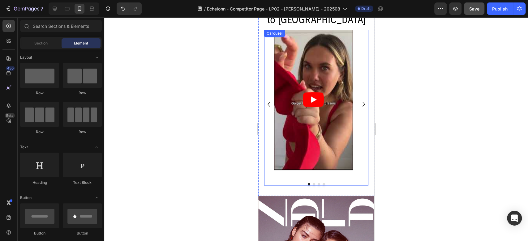
click at [310, 176] on div "Video Row" at bounding box center [313, 104] width 99 height 149
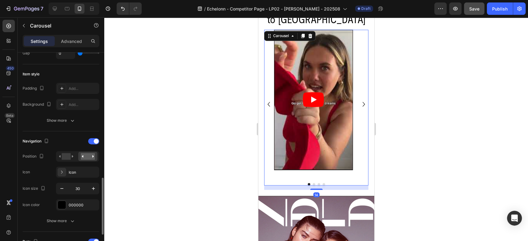
scroll to position [206, 0]
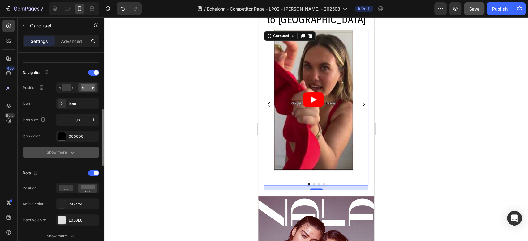
click at [67, 148] on button "Show more" at bounding box center [61, 152] width 77 height 11
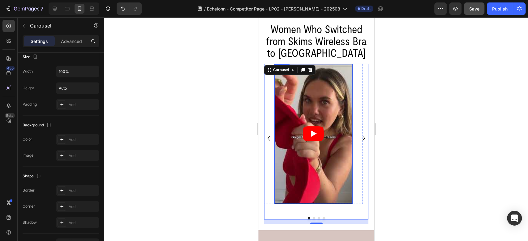
scroll to position [619, 0]
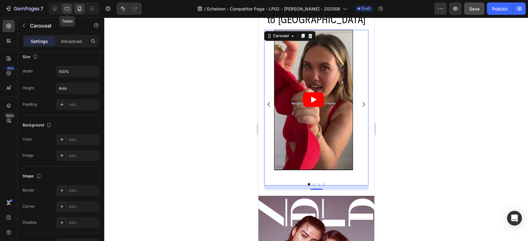
click at [64, 10] on icon at bounding box center [67, 9] width 6 height 6
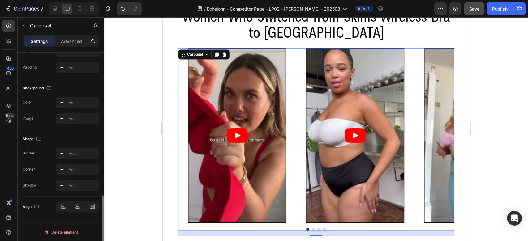
scroll to position [628, 0]
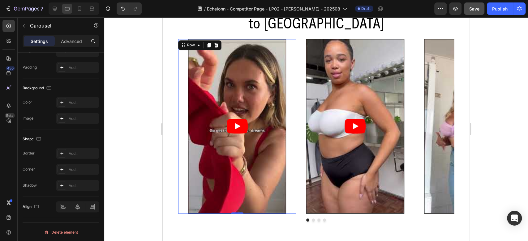
click at [186, 83] on div "Video Row 0" at bounding box center [237, 126] width 118 height 175
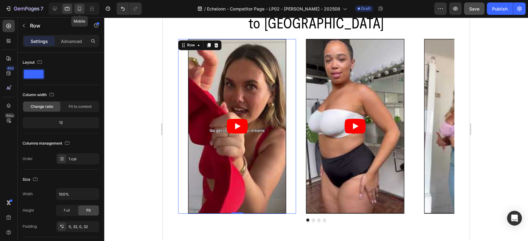
click at [81, 10] on icon at bounding box center [79, 9] width 6 height 6
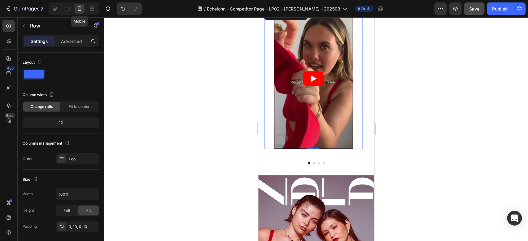
scroll to position [609, 0]
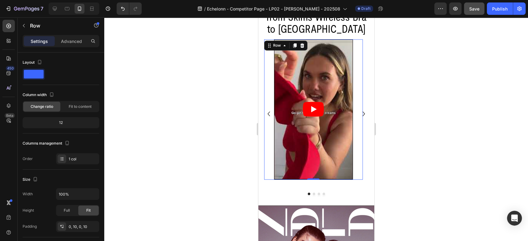
click at [267, 75] on div "Video Row 0" at bounding box center [313, 109] width 99 height 140
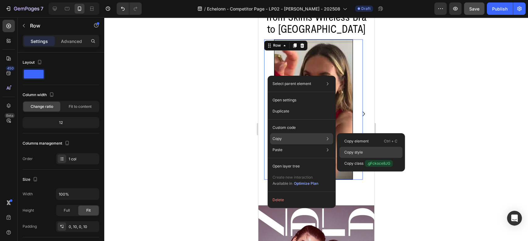
click at [366, 158] on div "Copy style" at bounding box center [370, 163] width 63 height 11
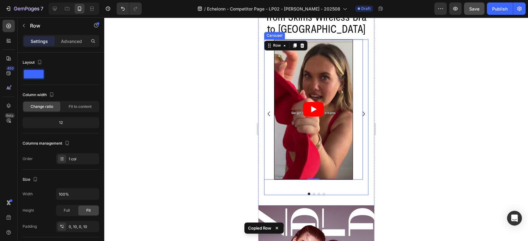
click at [359, 113] on icon "Carousel Next Arrow" at bounding box center [363, 113] width 9 height 9
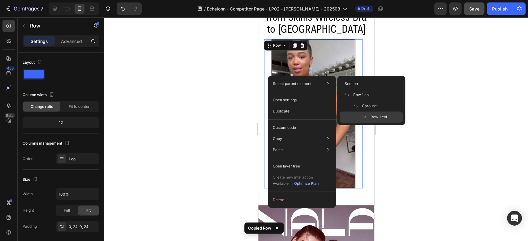
click at [265, 63] on div "Video Row 0" at bounding box center [313, 113] width 99 height 149
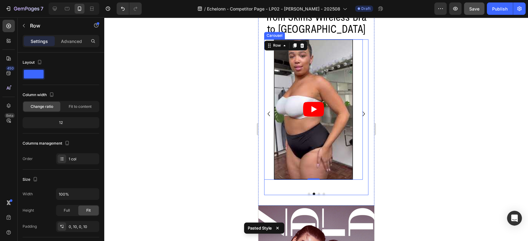
click at [359, 111] on icon "Carousel Next Arrow" at bounding box center [363, 113] width 9 height 9
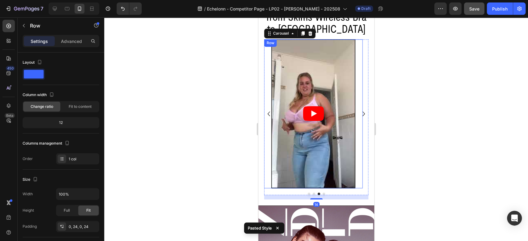
click at [266, 80] on div "Video Row" at bounding box center [313, 113] width 99 height 149
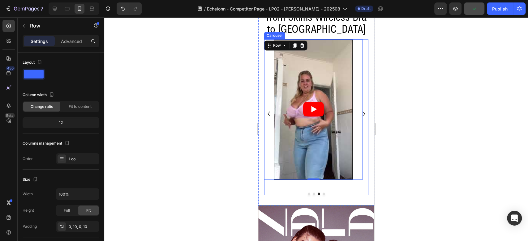
click at [359, 114] on icon "Carousel Next Arrow" at bounding box center [363, 113] width 9 height 9
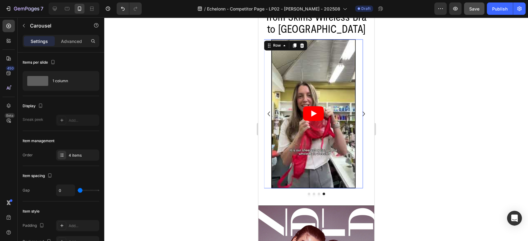
click at [268, 73] on div "Video Row 0" at bounding box center [313, 113] width 99 height 149
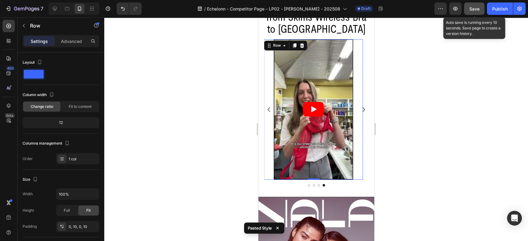
click at [475, 12] on button "Save" at bounding box center [474, 8] width 20 height 12
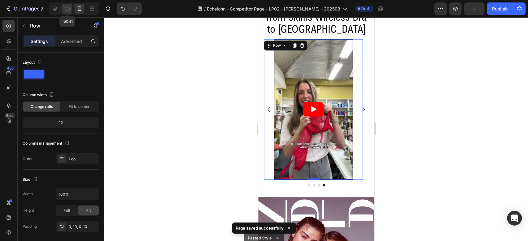
click at [68, 8] on icon at bounding box center [67, 9] width 6 height 6
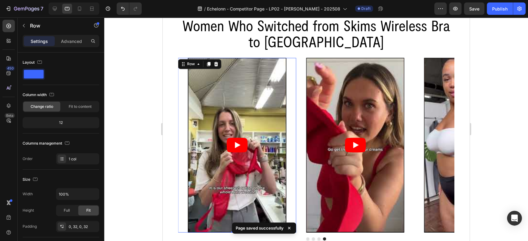
scroll to position [628, 0]
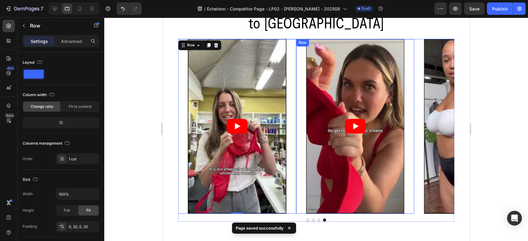
click at [304, 111] on div "Video Row" at bounding box center [355, 126] width 118 height 175
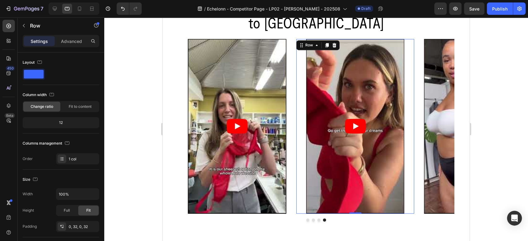
click at [302, 110] on div "Video Row 0" at bounding box center [355, 126] width 118 height 175
click at [84, 229] on div "0, 32, 0, 32" at bounding box center [78, 227] width 18 height 6
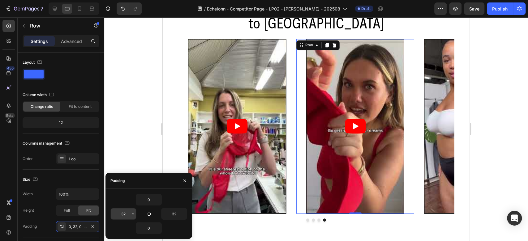
click at [128, 212] on input "32" at bounding box center [123, 214] width 25 height 11
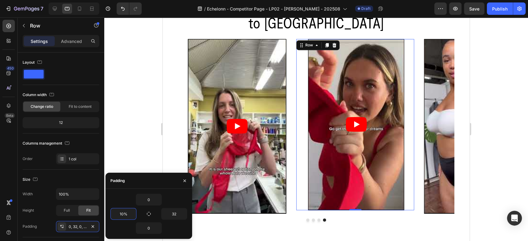
type input "32"
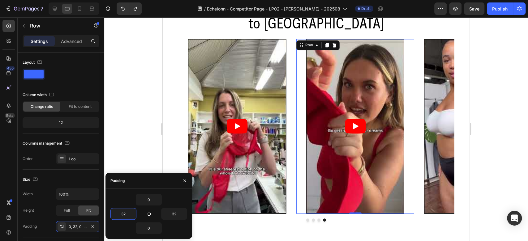
click at [125, 190] on div "0 32 32 0" at bounding box center [148, 214] width 87 height 50
click at [187, 179] on button "button" at bounding box center [185, 181] width 10 height 10
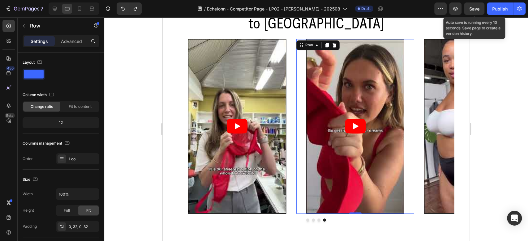
click at [472, 9] on span "Save" at bounding box center [474, 8] width 10 height 5
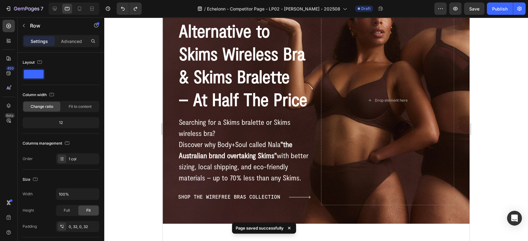
scroll to position [0, 0]
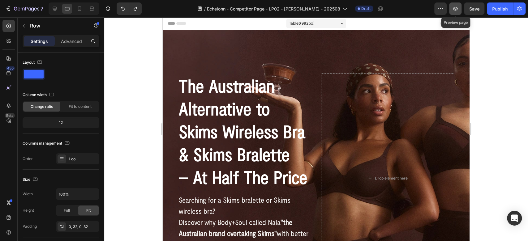
click at [454, 8] on icon "button" at bounding box center [455, 9] width 5 height 4
click at [47, 8] on div at bounding box center [72, 8] width 53 height 12
click at [58, 9] on div at bounding box center [55, 9] width 10 height 10
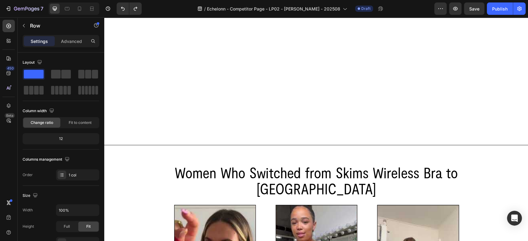
scroll to position [687, 0]
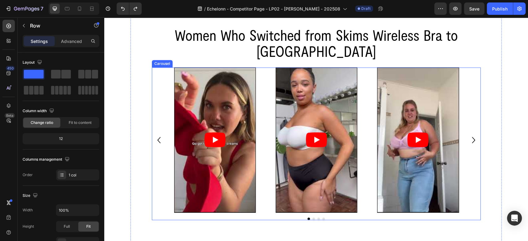
click at [152, 88] on div "Video Row Video Row Video Row Video Row" at bounding box center [316, 139] width 329 height 145
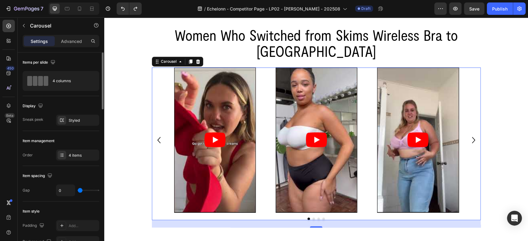
scroll to position [69, 0]
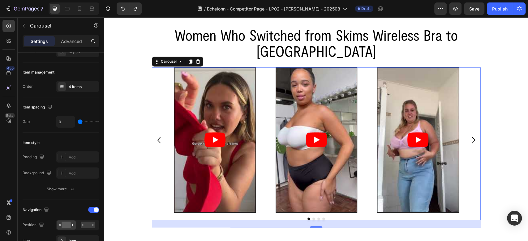
click at [153, 57] on div "Carousel" at bounding box center [177, 62] width 51 height 10
click at [162, 59] on div "Carousel" at bounding box center [169, 62] width 18 height 6
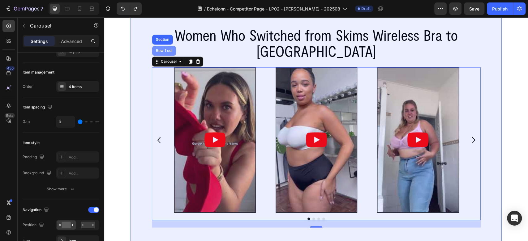
click at [160, 49] on div "Row 1 col" at bounding box center [164, 51] width 19 height 4
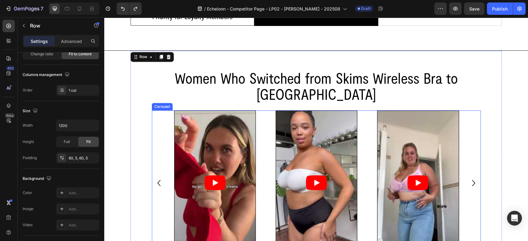
scroll to position [619, 0]
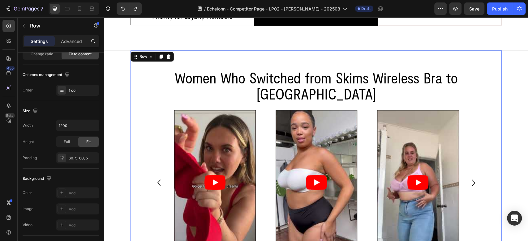
click at [131, 124] on div "Women Who Switched from Skims Wireless Bra to Nala Heading Video Row Video Row …" at bounding box center [316, 169] width 371 height 239
click at [96, 130] on button "button" at bounding box center [93, 125] width 11 height 11
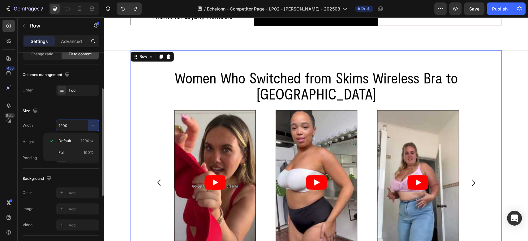
click at [69, 117] on div "Size Width 1200 Height Full Fit Padding 60, 5, 60, 5" at bounding box center [61, 135] width 77 height 68
click at [69, 123] on input "1200" at bounding box center [77, 125] width 43 height 11
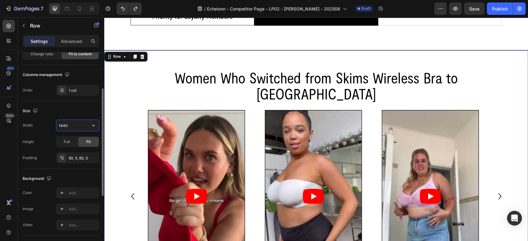
type input "1440"
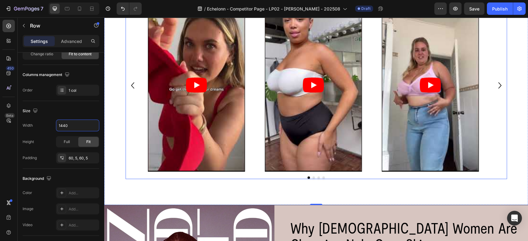
scroll to position [825, 0]
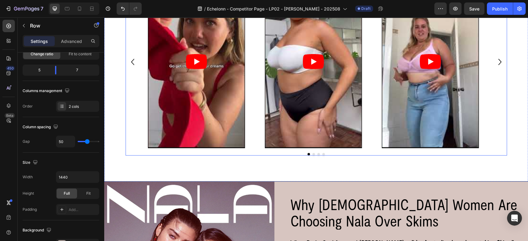
scroll to position [642, 0]
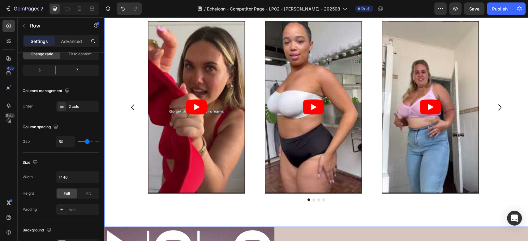
click at [111, 85] on div "Women Who Switched from Skims Wireless Bra to Nala Heading Video Row Video Row …" at bounding box center [316, 94] width 424 height 266
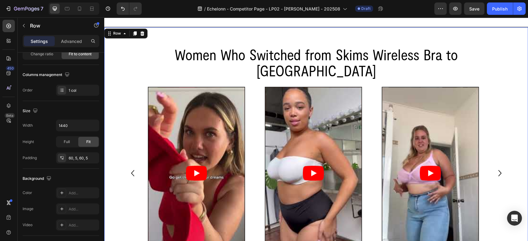
scroll to position [505, 0]
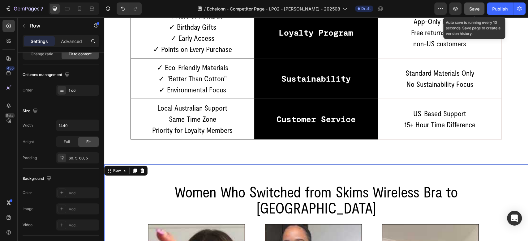
click at [476, 12] on button "Save" at bounding box center [474, 8] width 20 height 12
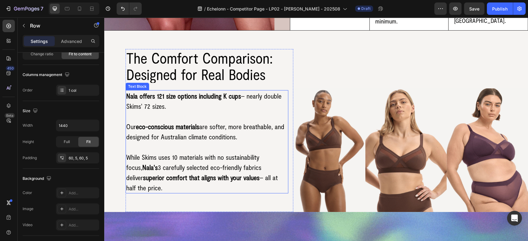
scroll to position [1124, 0]
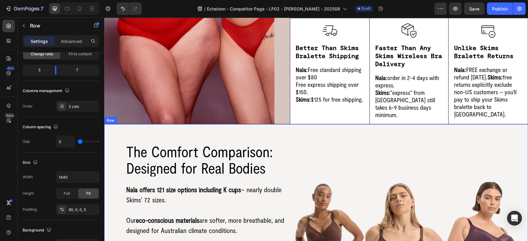
click at [289, 138] on div "Image Row Image Row Image Row Row The Comfort Comparison: Designed for Real Bod…" at bounding box center [316, 215] width 424 height 182
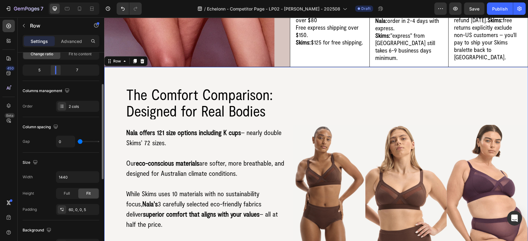
scroll to position [1193, 0]
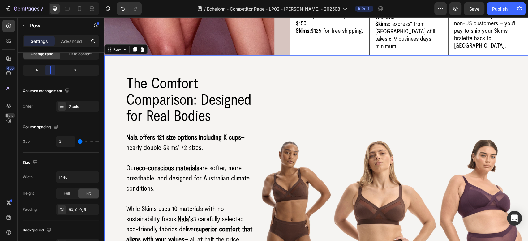
drag, startPoint x: 58, startPoint y: 68, endPoint x: 51, endPoint y: 71, distance: 7.0
click at [51, 0] on body "7 / Echelonn - Competitor Page - LP02 - Tommaso - 202508 Draft Preview Save Pub…" at bounding box center [264, 0] width 528 height 0
click at [89, 7] on icon at bounding box center [92, 9] width 6 height 6
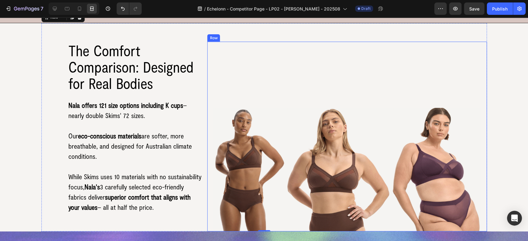
scroll to position [1261, 0]
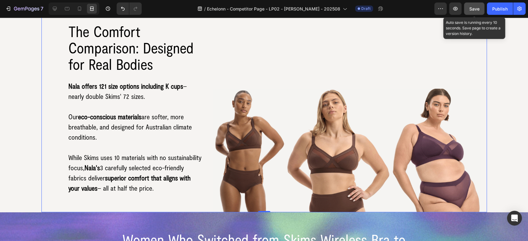
click at [476, 12] on button "Save" at bounding box center [474, 8] width 20 height 12
click at [470, 6] on span "Save" at bounding box center [474, 8] width 10 height 5
